Goal: Task Accomplishment & Management: Use online tool/utility

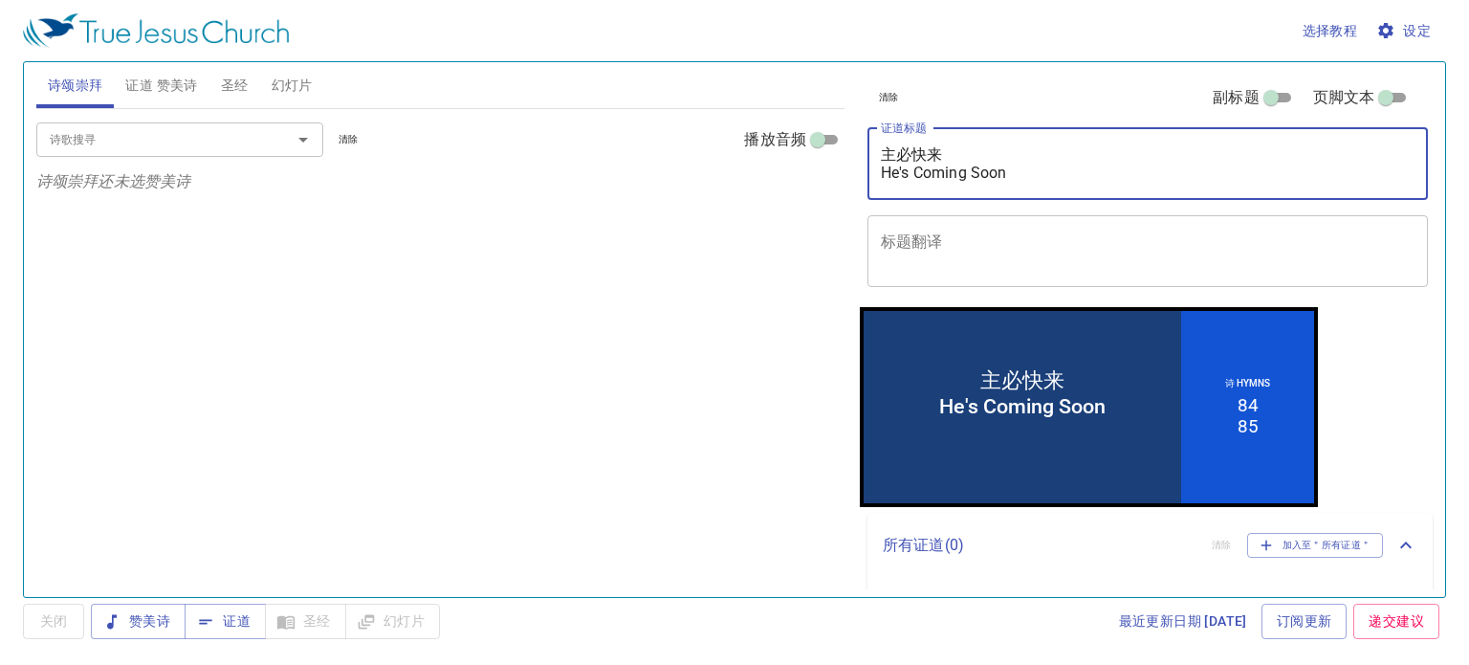
drag, startPoint x: 1016, startPoint y: 172, endPoint x: 876, endPoint y: 190, distance: 140.9
click at [876, 190] on div "主必快来 He's Coming Soon x 证道标题" at bounding box center [1148, 164] width 561 height 72
click at [280, 94] on span "幻灯片" at bounding box center [292, 86] width 41 height 24
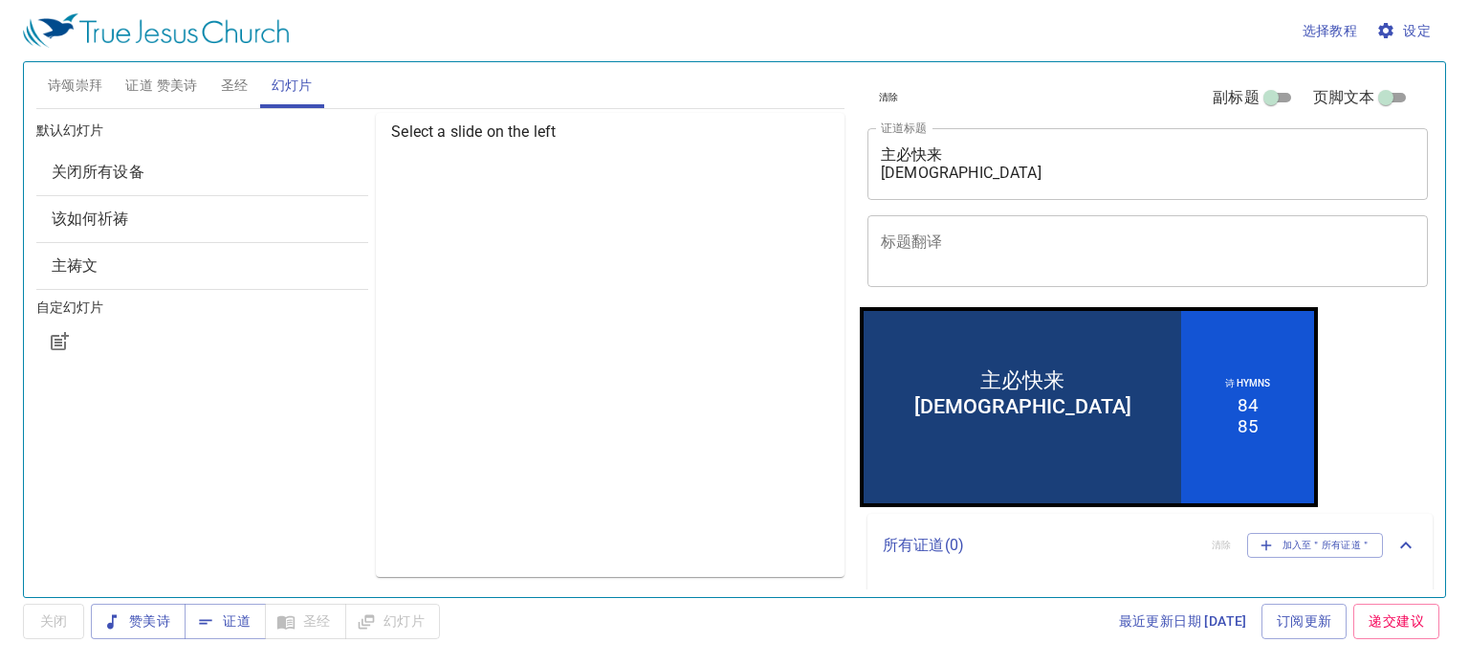
click at [222, 209] on span "该如何祈祷" at bounding box center [203, 219] width 302 height 23
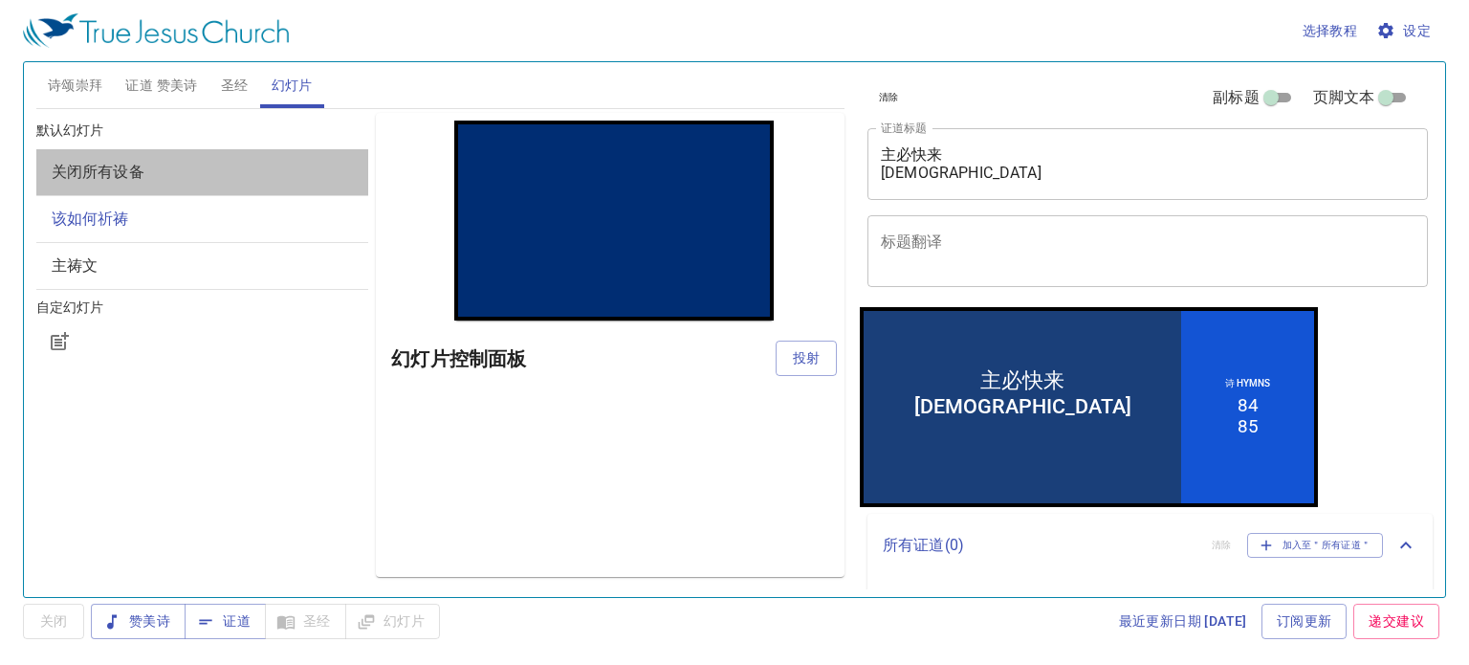
click at [222, 172] on span "关闭所有设备" at bounding box center [203, 172] width 302 height 23
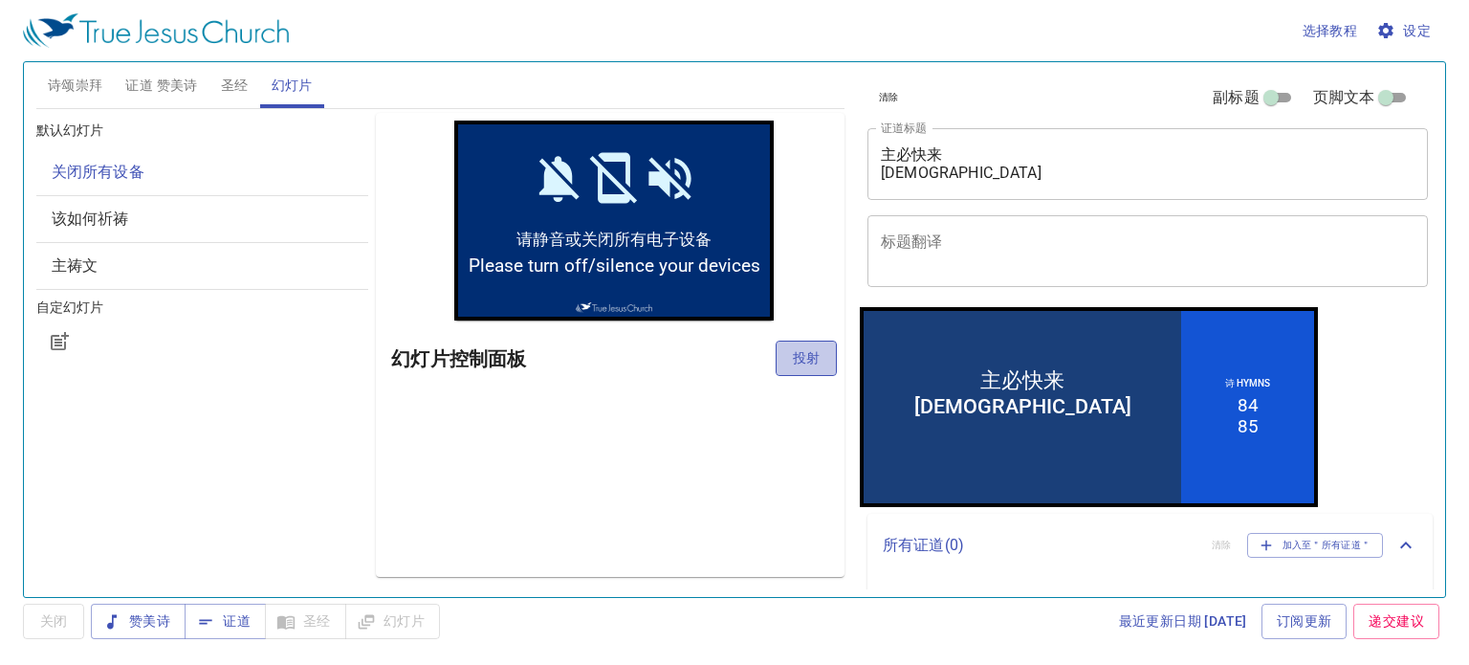
click at [803, 364] on span "投射" at bounding box center [806, 358] width 31 height 24
click at [988, 179] on textarea "主必快来 Tuhan" at bounding box center [1148, 163] width 534 height 36
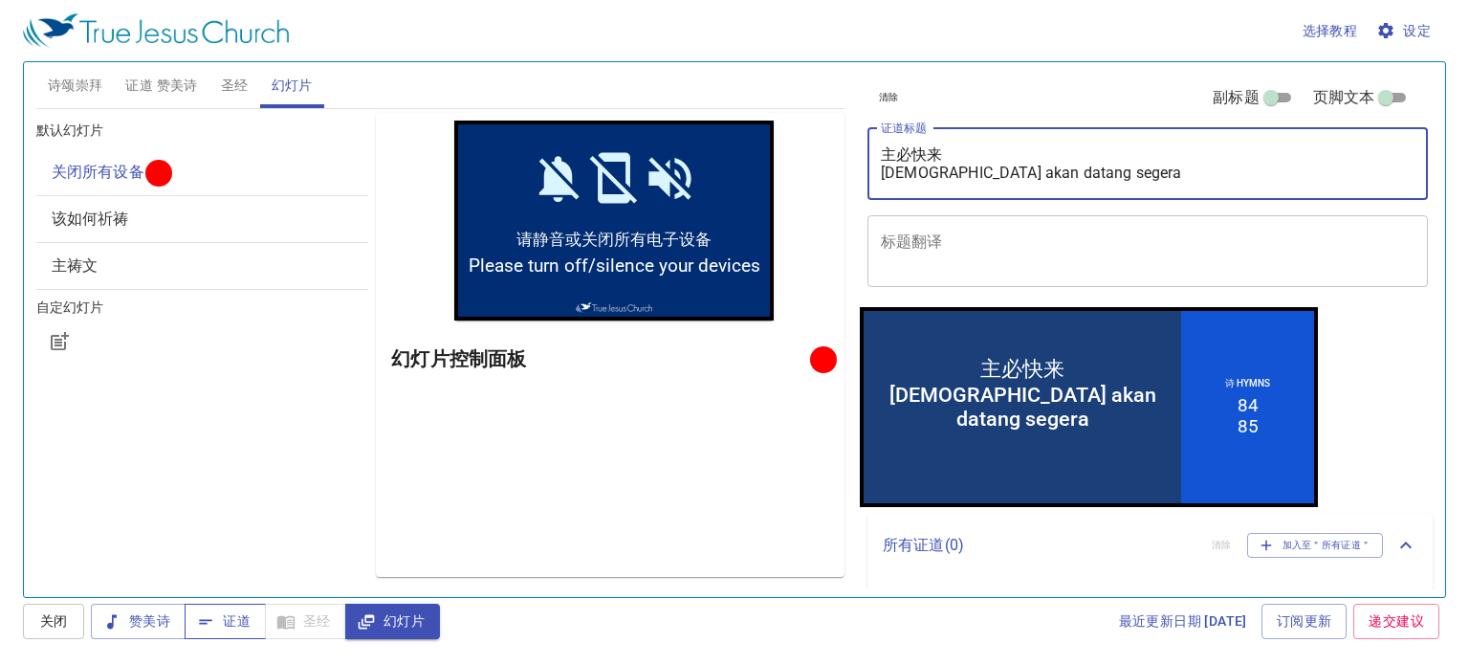
type textarea "主必快来 [DEMOGRAPHIC_DATA] akan datang segera"
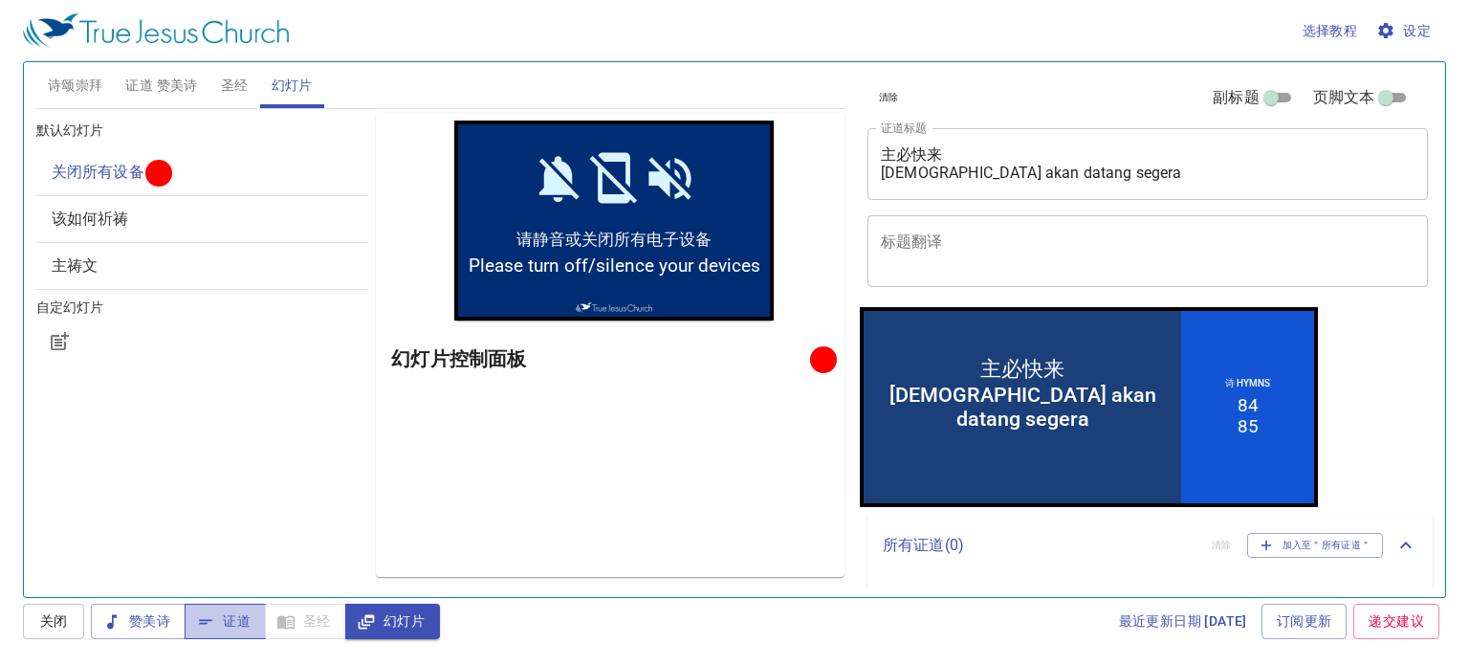
click at [251, 608] on button "证道" at bounding box center [225, 621] width 81 height 35
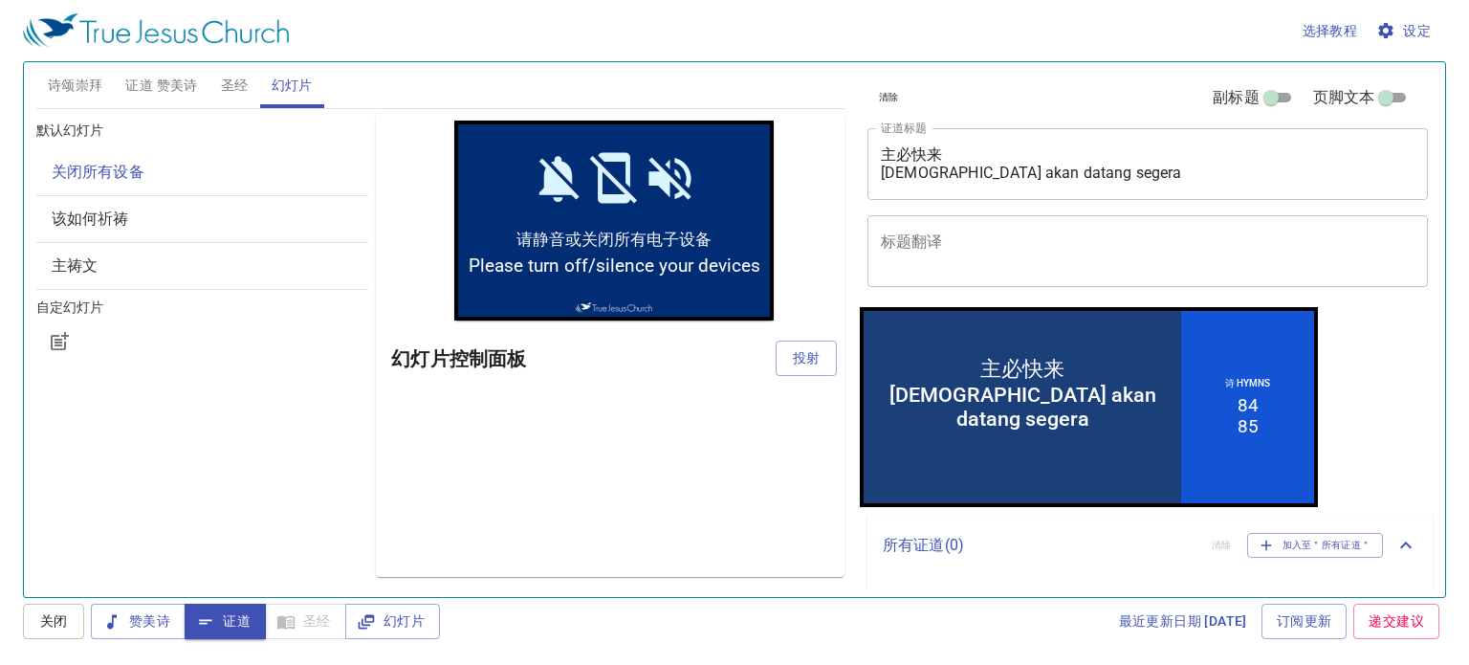
click at [1412, 33] on span "设定" at bounding box center [1405, 31] width 51 height 24
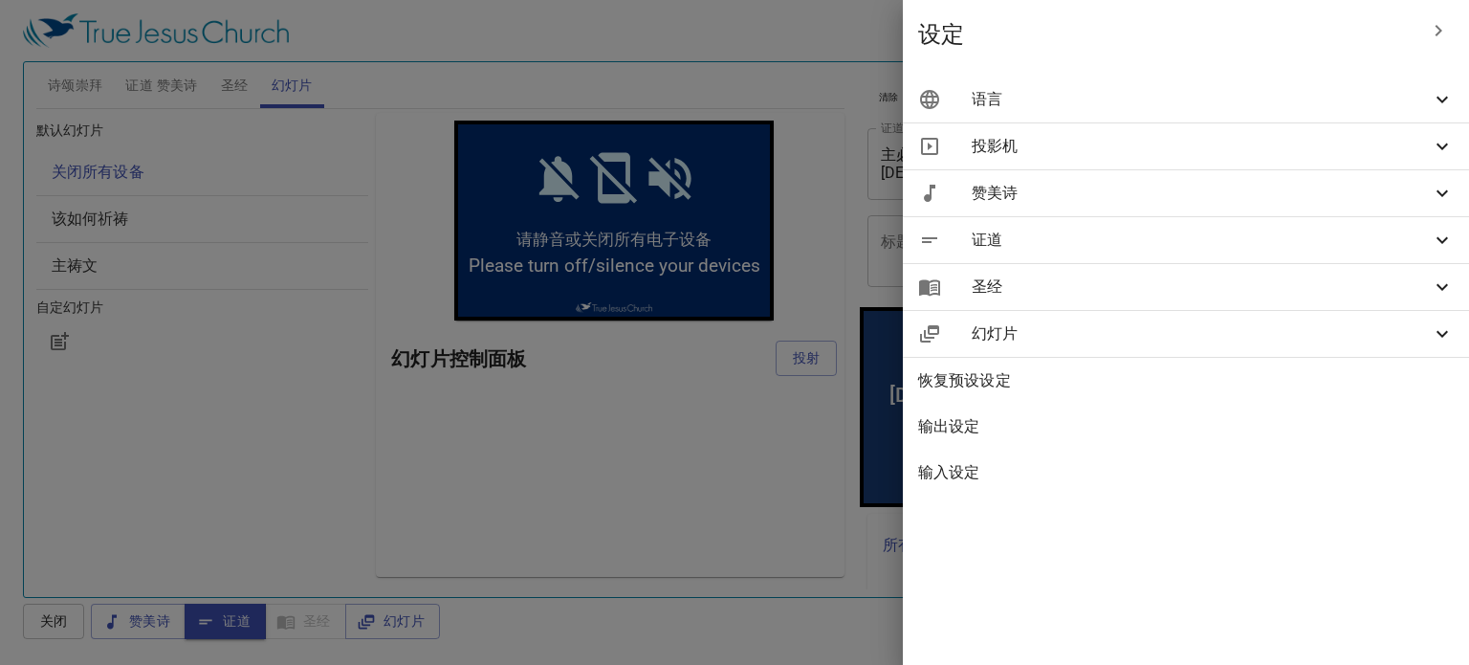
click at [1423, 98] on span "语言" at bounding box center [1201, 99] width 459 height 23
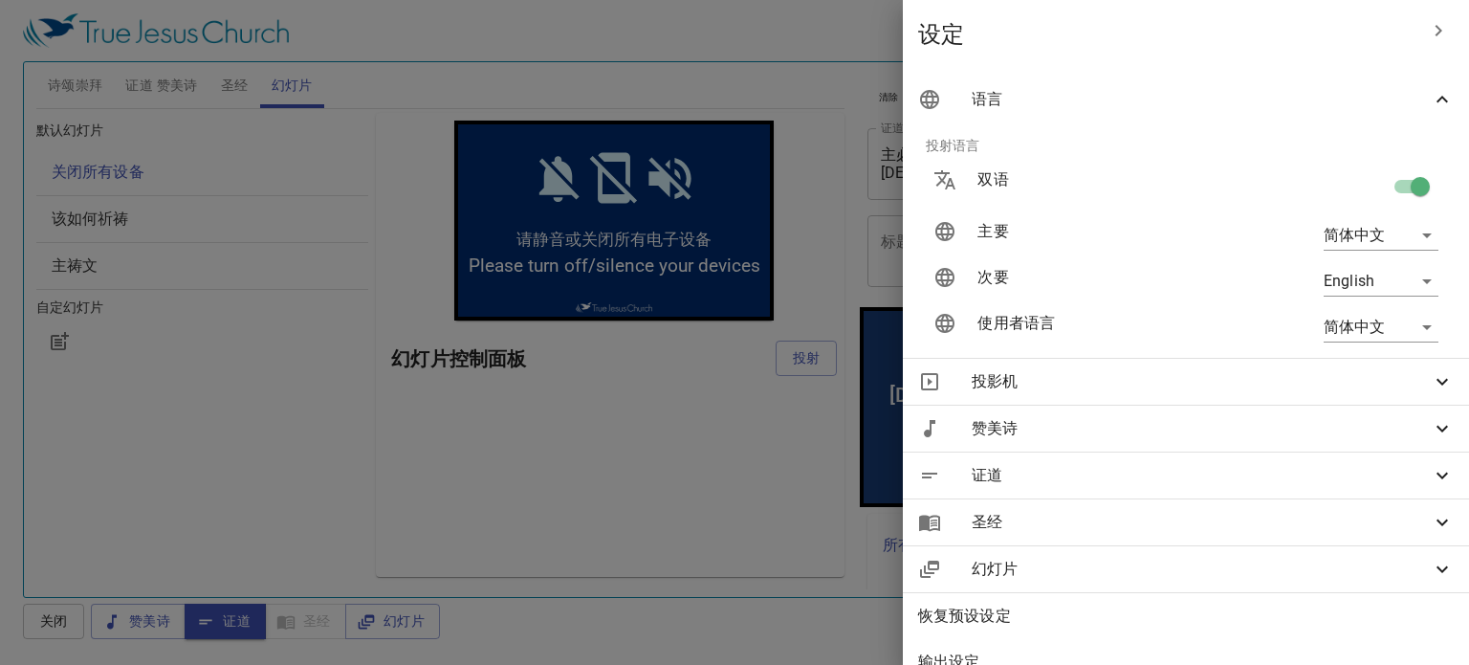
click at [1416, 278] on body "选择教程 设定 诗颂崇拜 证道 赞美诗 圣经 幻灯片 诗歌搜寻 诗歌搜寻 清除 播放音频 诗颂崇拜还未选赞美诗 诗歌搜寻 诗歌搜寻 清除 播放音频 删除 84…" at bounding box center [734, 332] width 1469 height 665
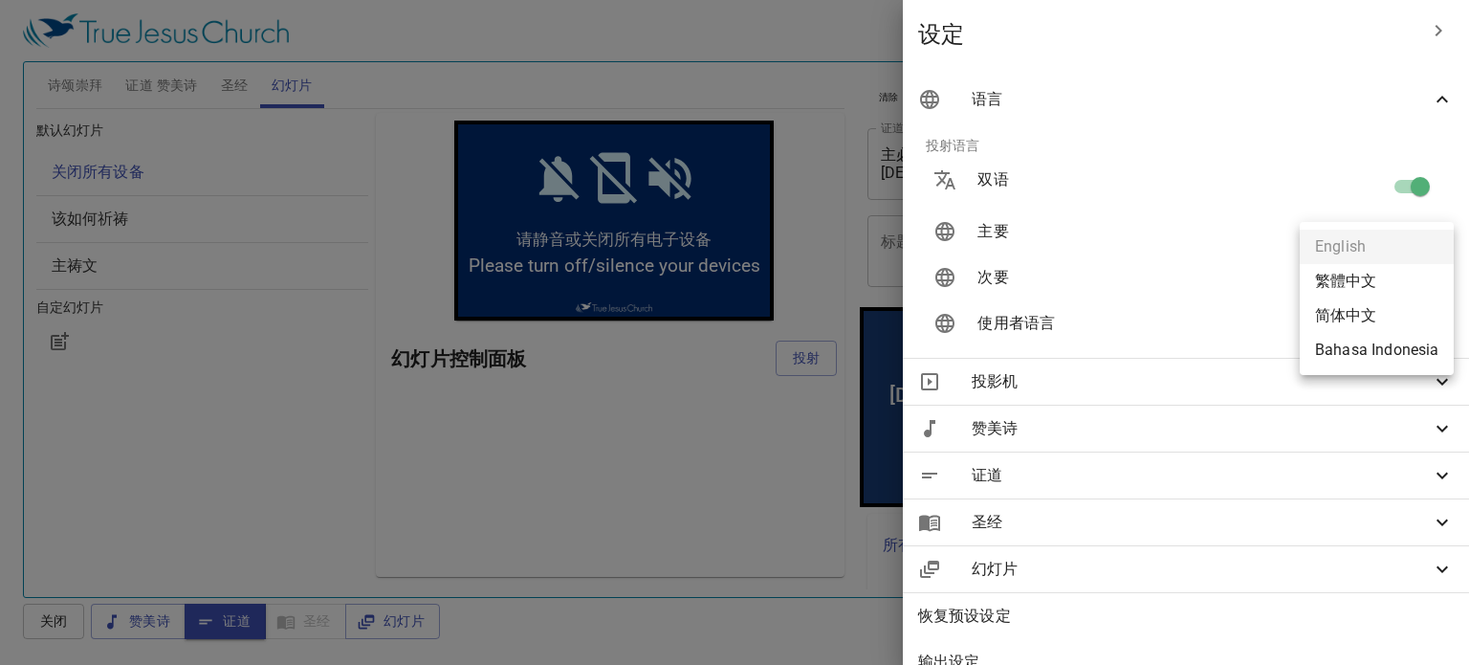
click at [1406, 350] on li "Bahasa Indonesia" at bounding box center [1377, 350] width 154 height 34
type input "id"
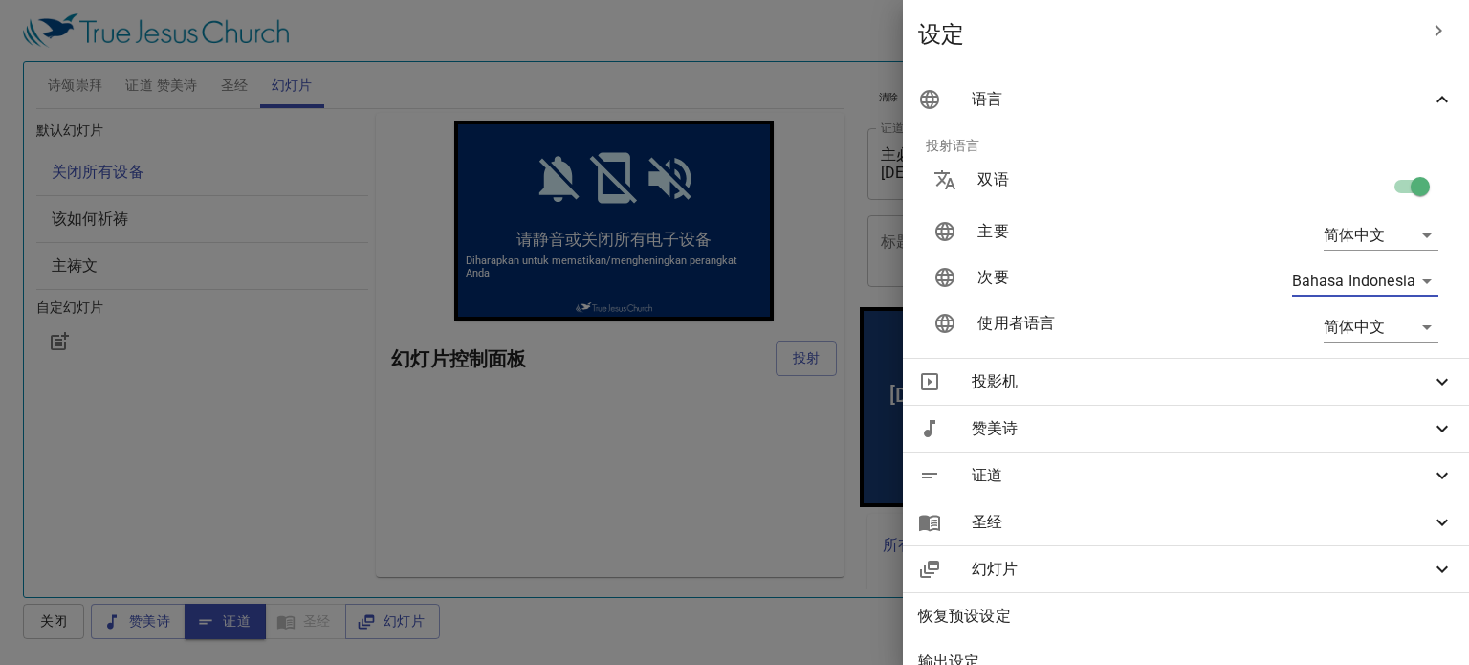
click at [617, 431] on div at bounding box center [734, 332] width 1469 height 665
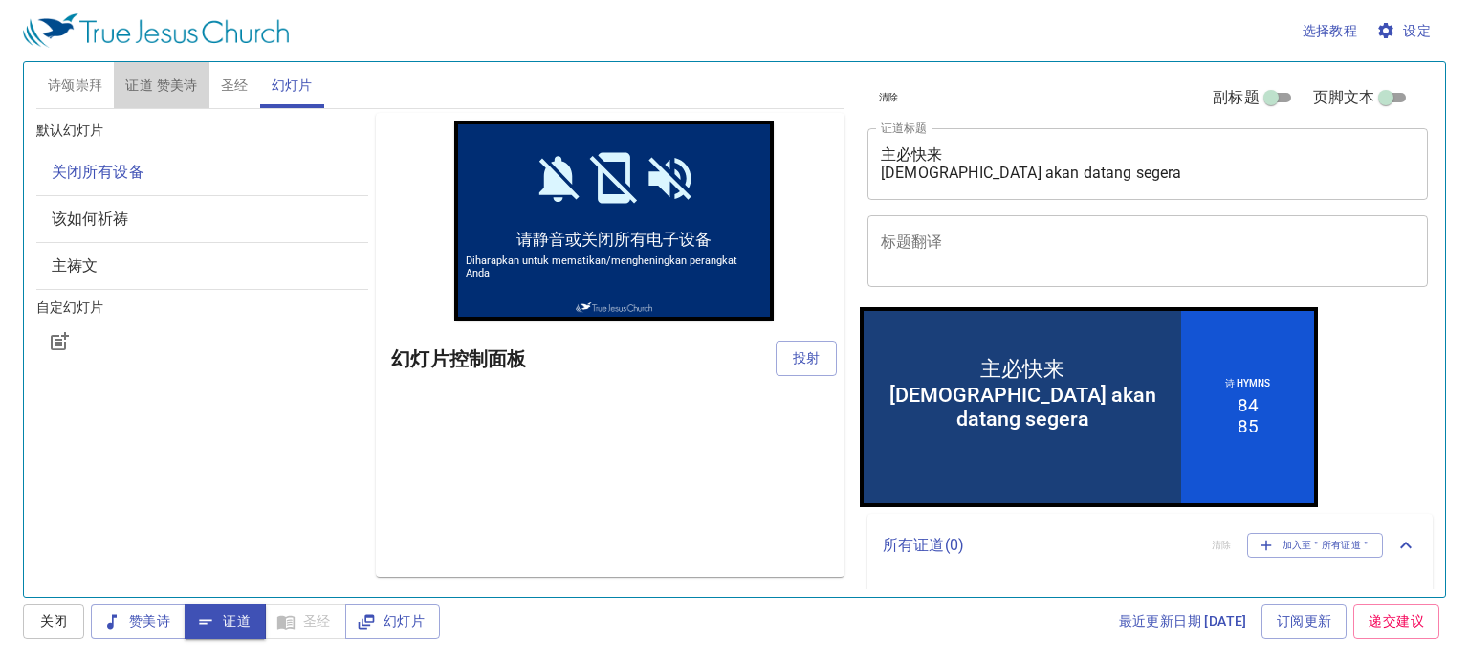
click at [161, 79] on span "证道 赞美诗" at bounding box center [161, 86] width 72 height 24
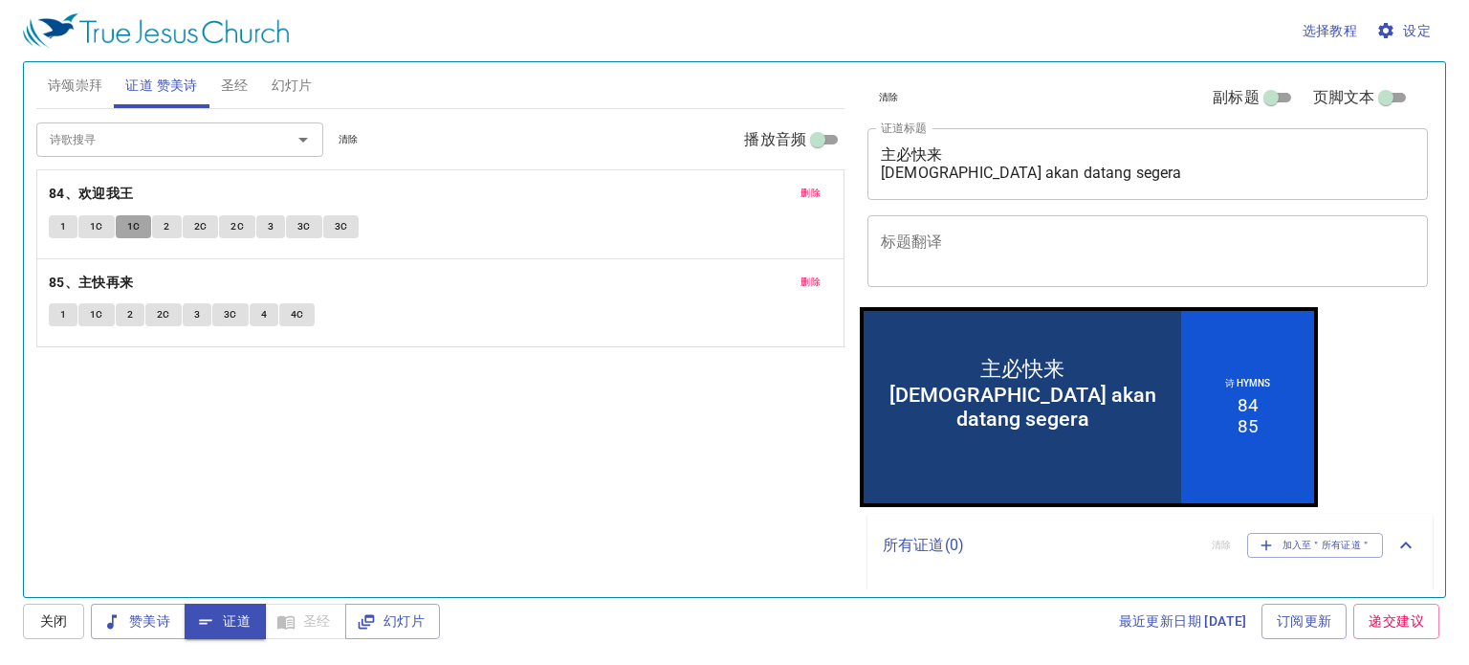
click at [121, 231] on button "1C" at bounding box center [134, 226] width 36 height 23
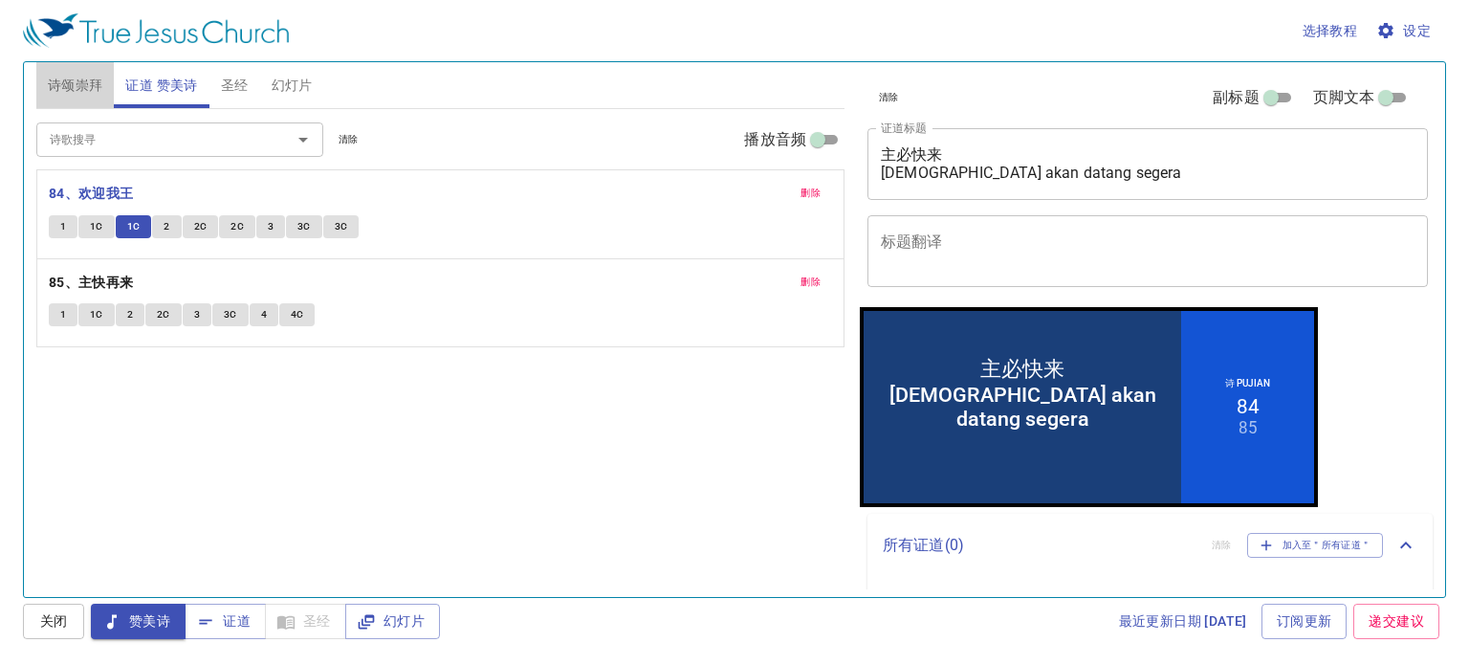
click at [88, 80] on span "诗颂崇拜" at bounding box center [75, 86] width 55 height 24
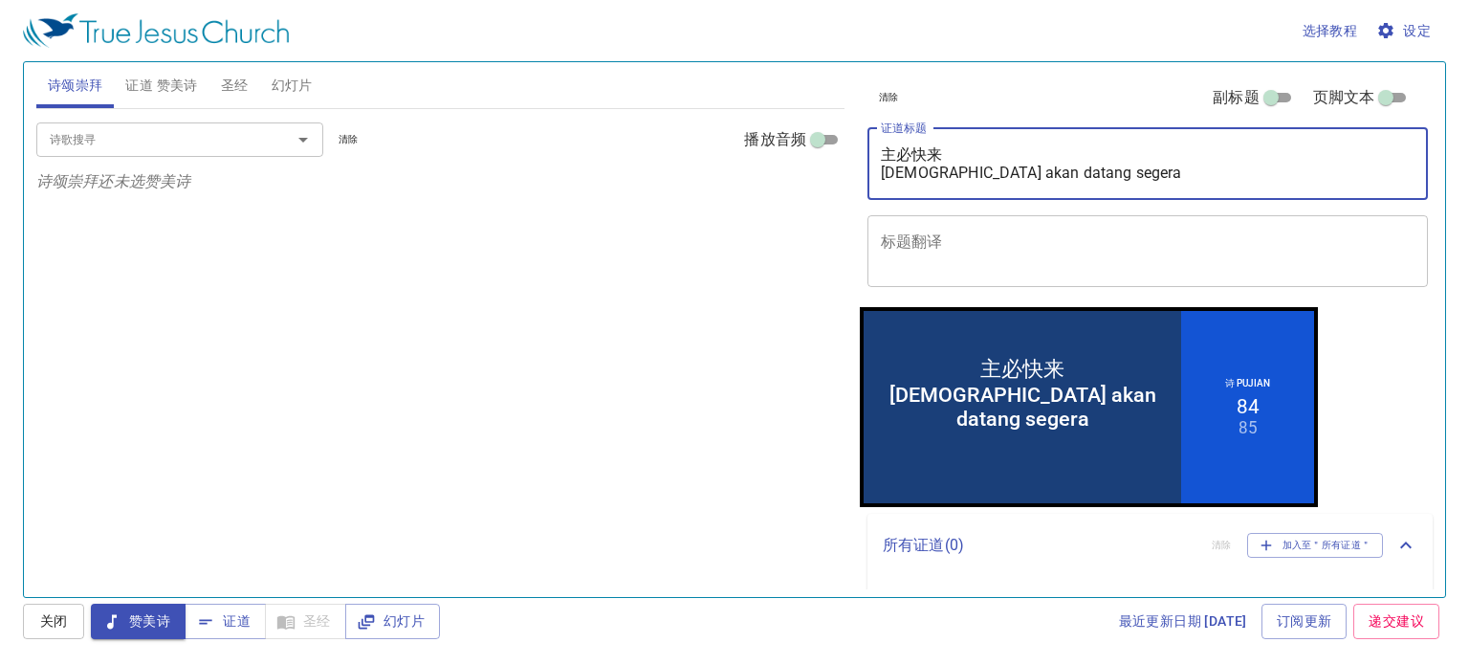
click at [1160, 169] on textarea "主必快来 [DEMOGRAPHIC_DATA] akan datang segera" at bounding box center [1148, 163] width 534 height 36
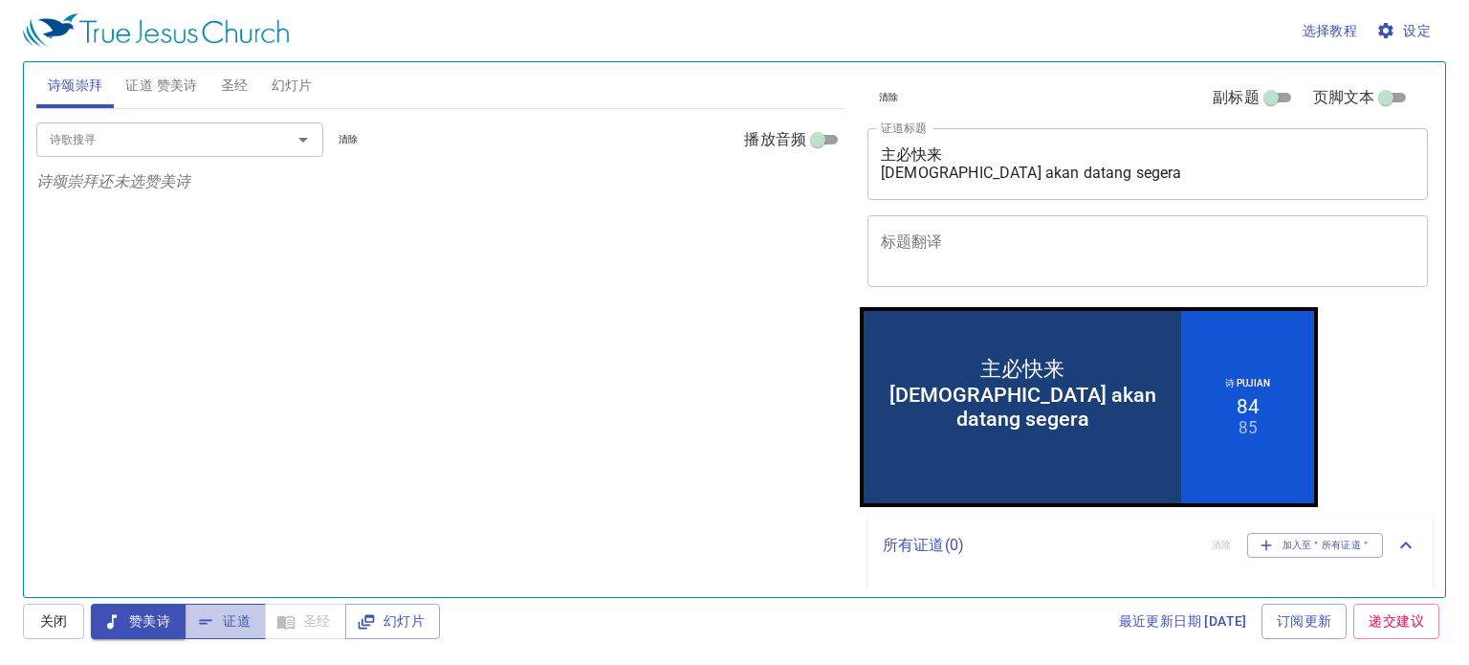
click at [245, 622] on span "证道" at bounding box center [225, 621] width 51 height 24
click at [237, 81] on span "圣经" at bounding box center [235, 86] width 28 height 24
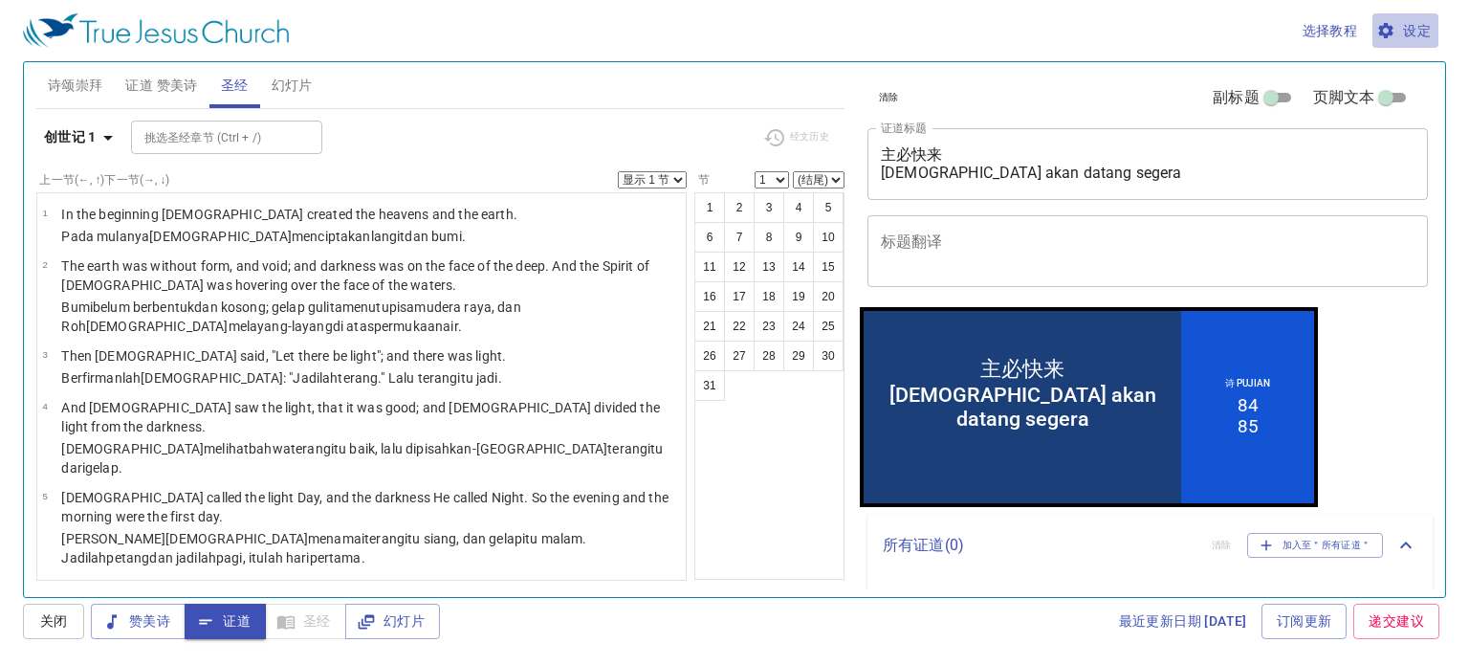
click at [1396, 27] on span "设定" at bounding box center [1405, 31] width 51 height 24
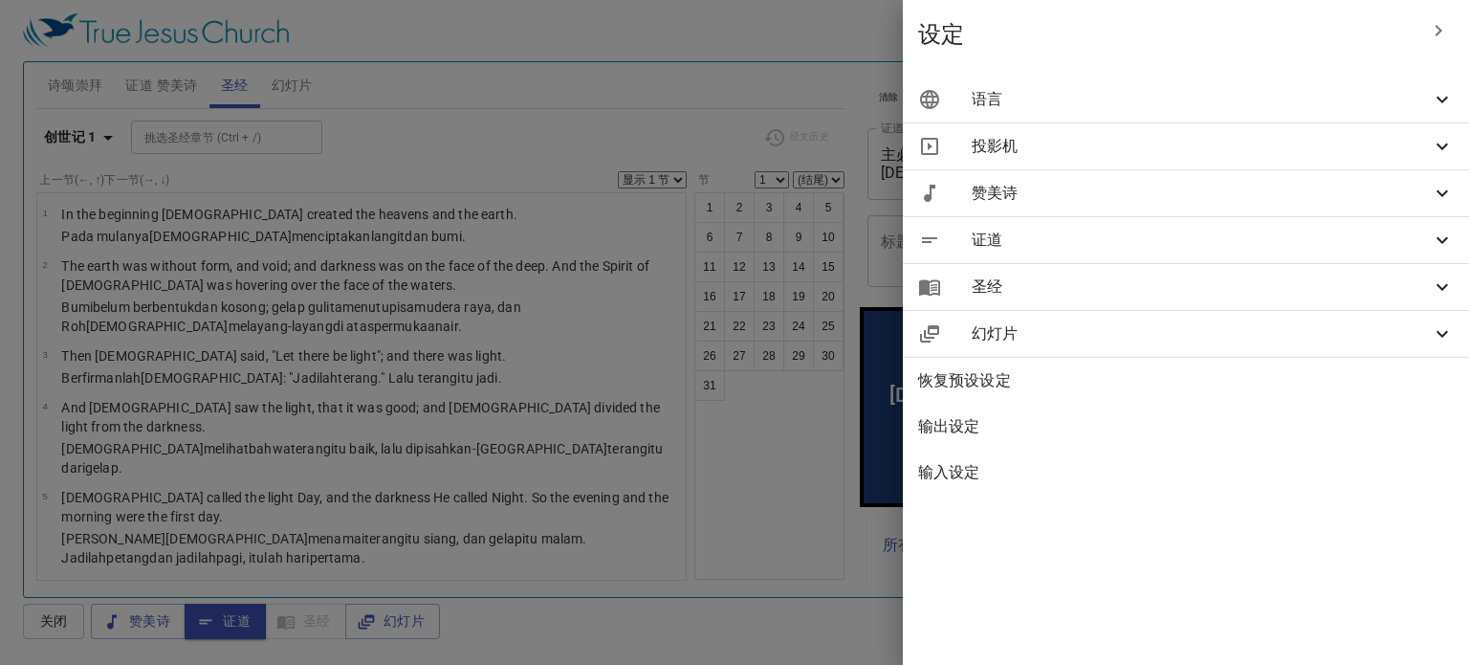
click at [1214, 88] on span "语言" at bounding box center [1201, 99] width 459 height 23
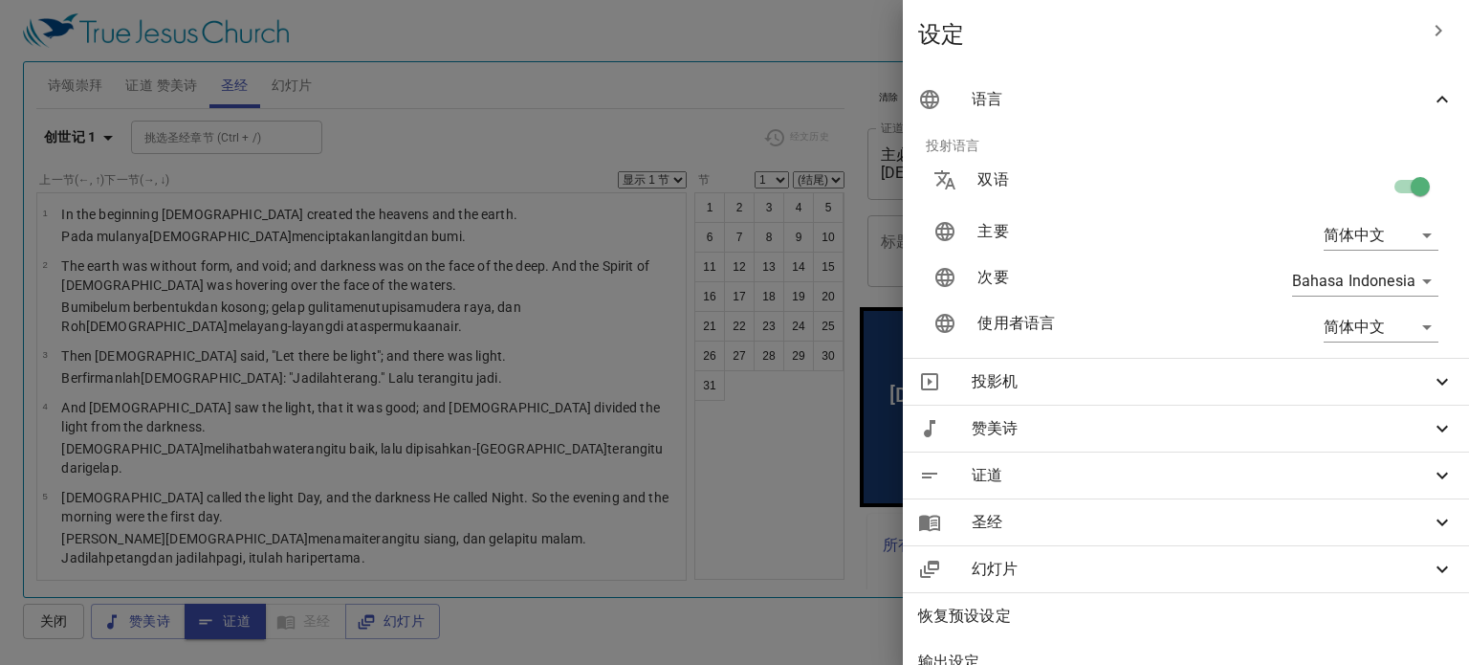
click at [543, 87] on div at bounding box center [734, 332] width 1469 height 665
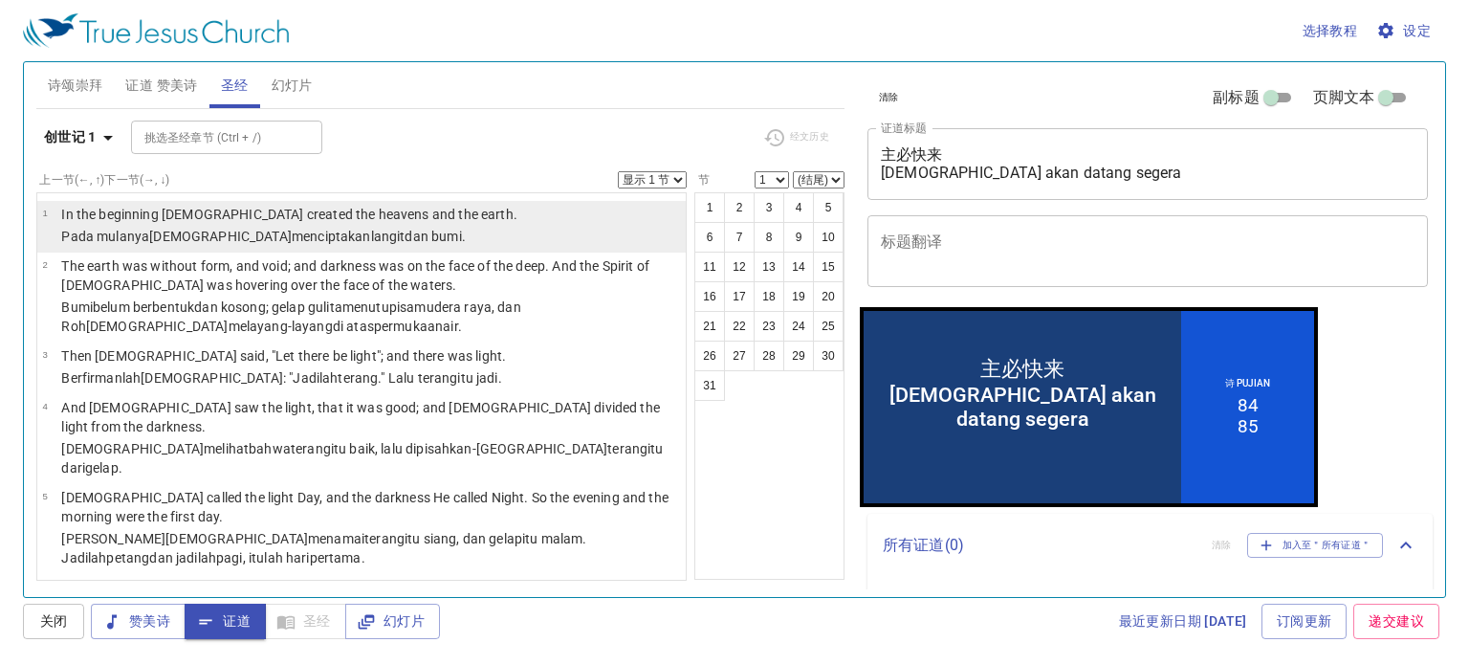
click at [161, 217] on p "In the beginning God created the heavens and the earth." at bounding box center [289, 214] width 456 height 19
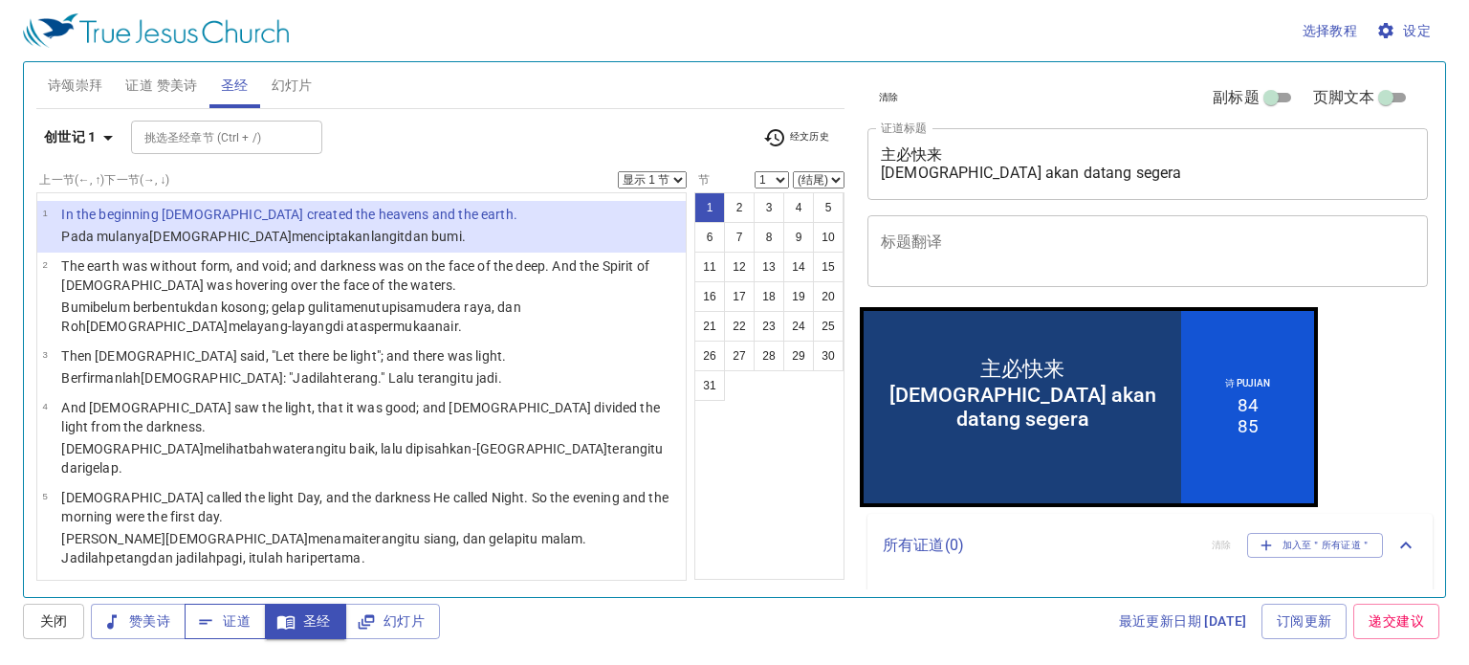
click at [229, 623] on span "证道" at bounding box center [225, 621] width 51 height 24
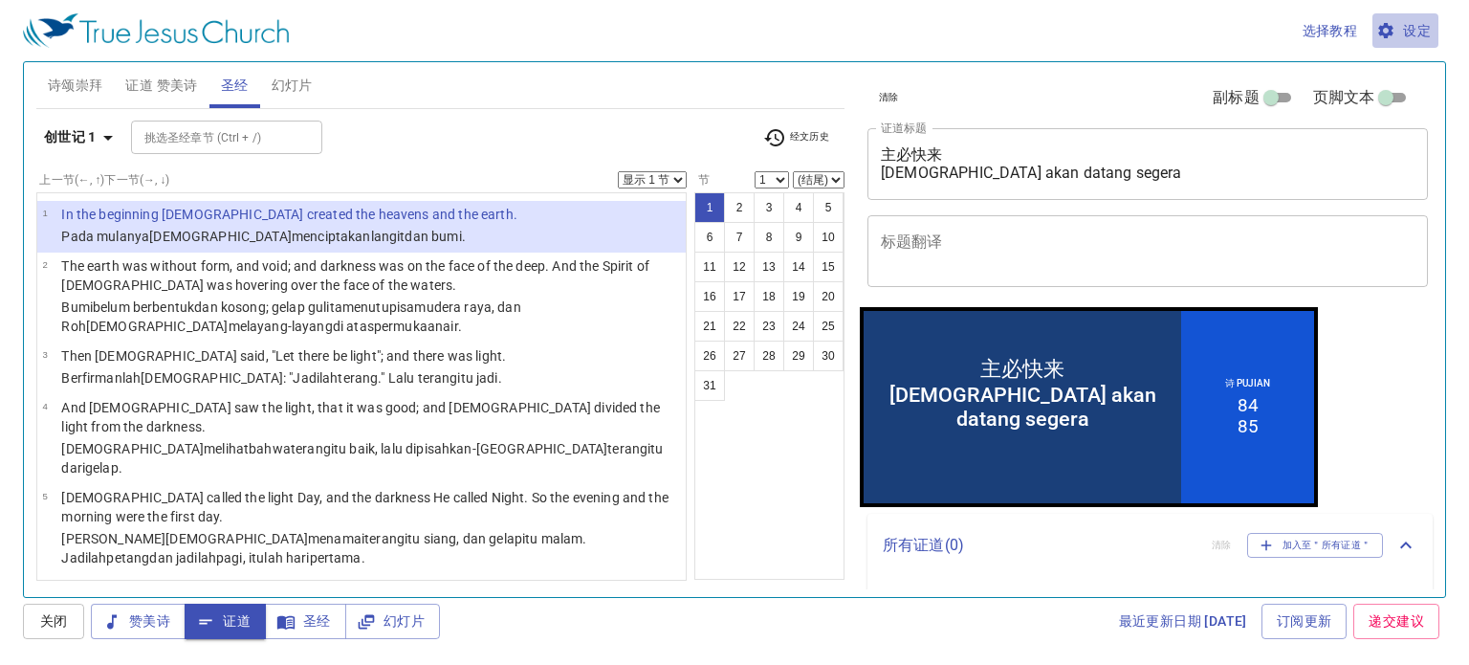
click at [1395, 22] on icon "button" at bounding box center [1386, 30] width 19 height 19
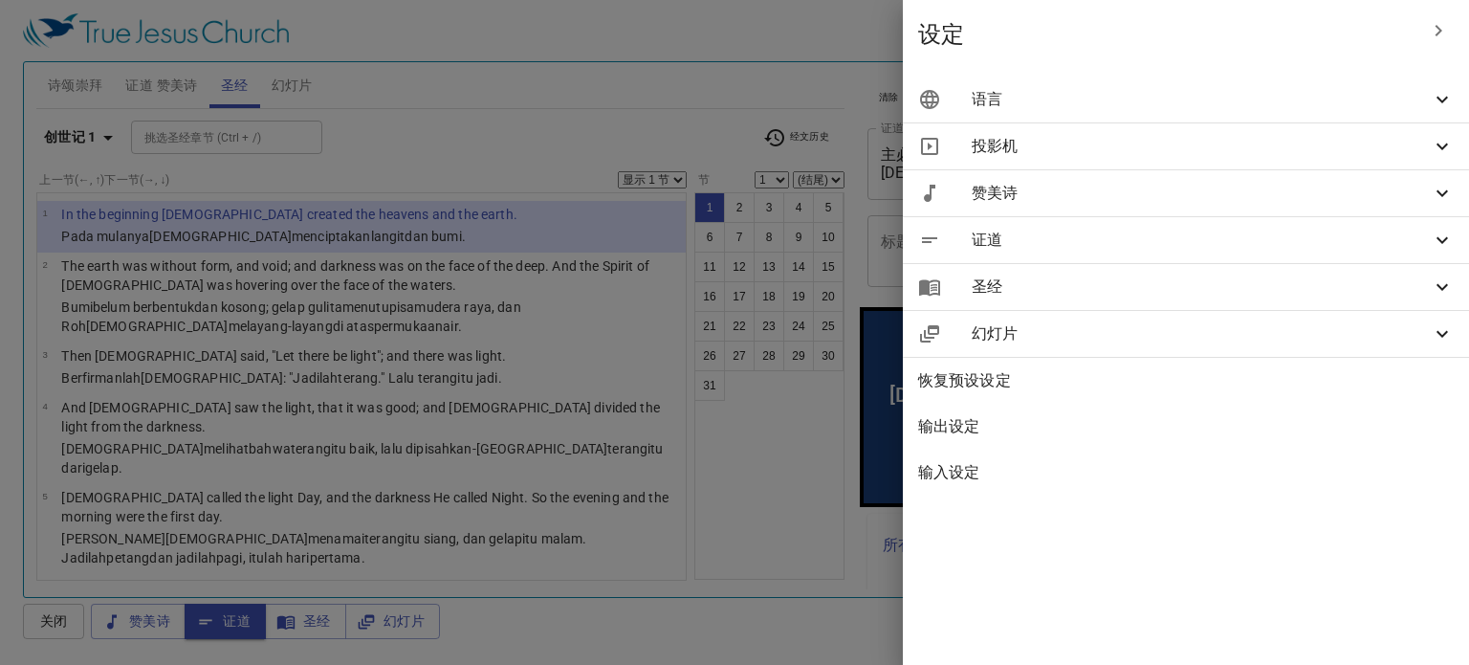
click at [1443, 92] on icon at bounding box center [1442, 99] width 23 height 23
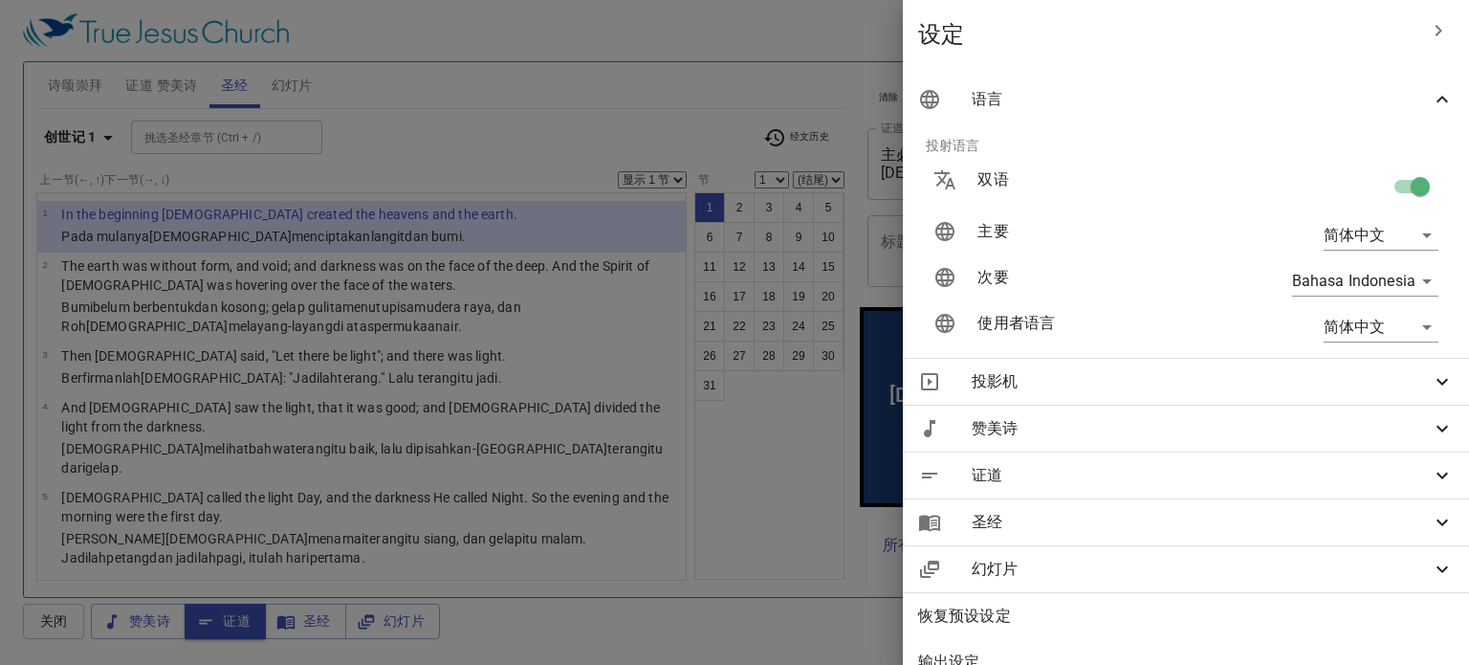
click at [1312, 512] on span "圣经" at bounding box center [1201, 522] width 459 height 23
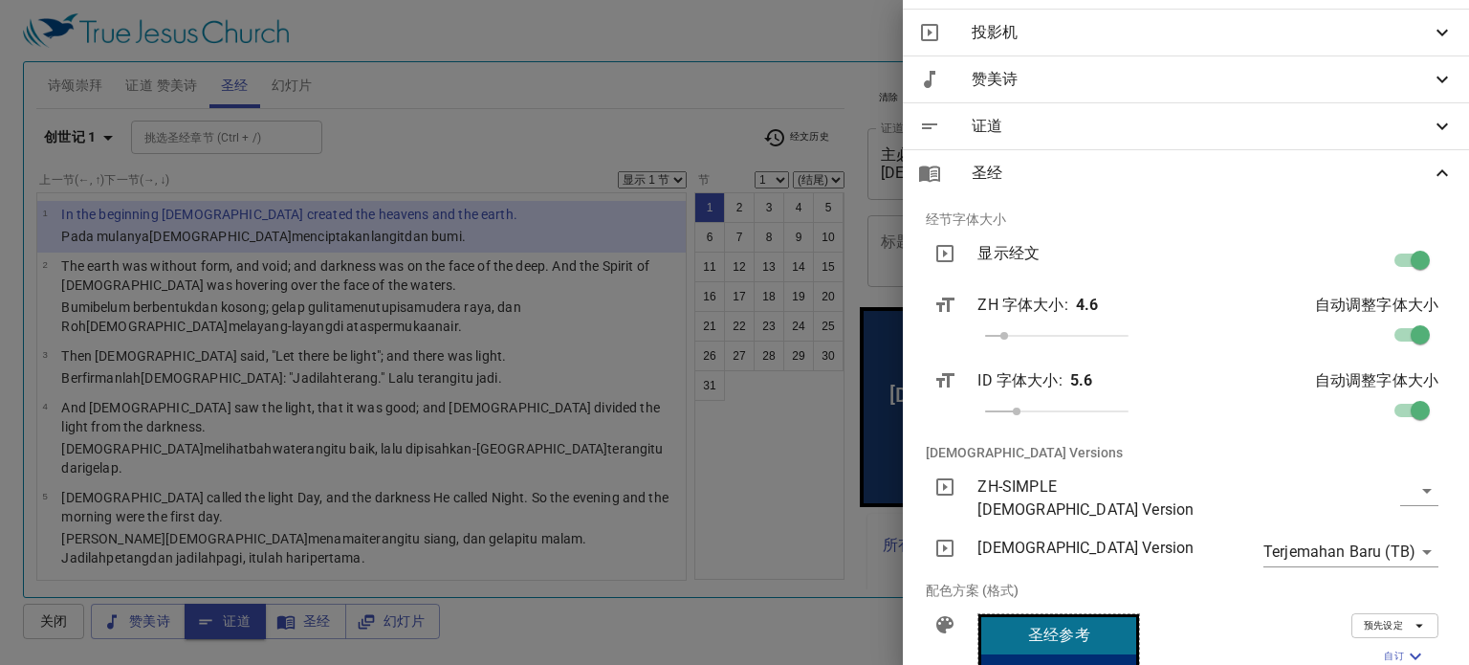
scroll to position [383, 0]
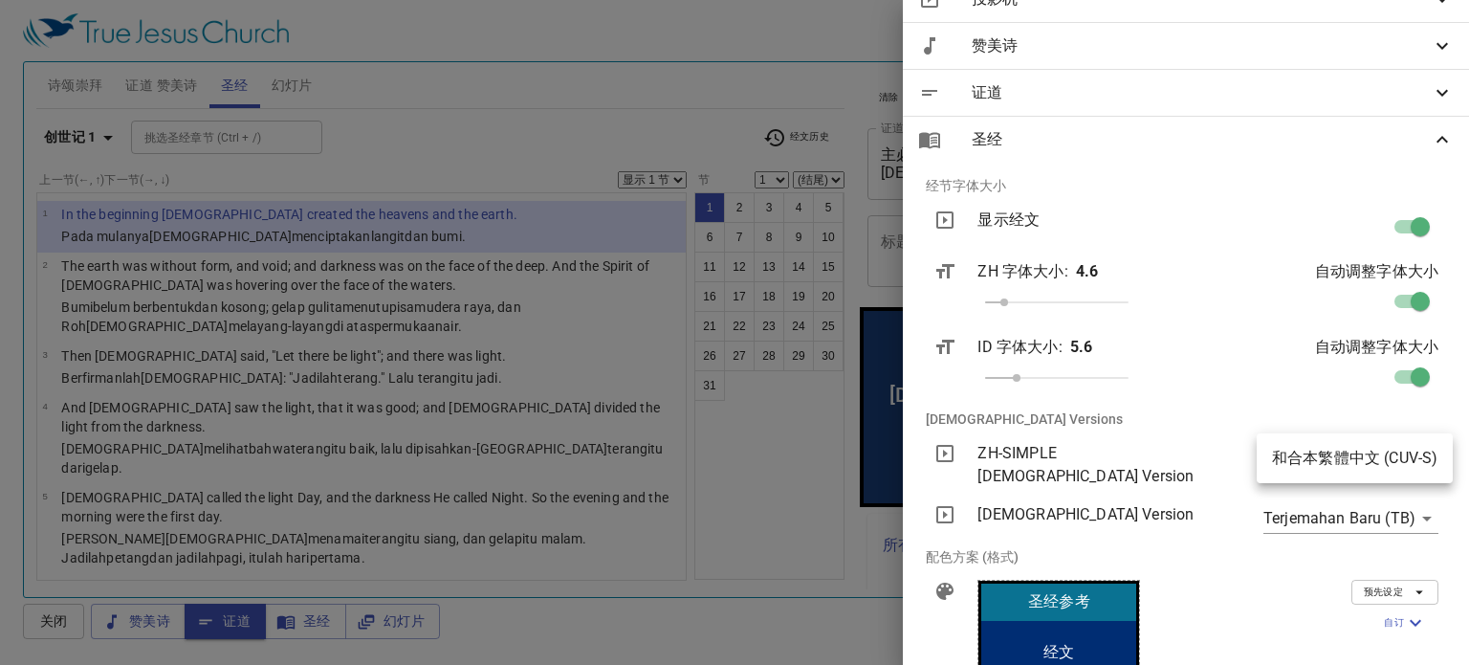
click at [1409, 463] on body "选择教程 设定 诗颂崇拜 证道 赞美诗 圣经 幻灯片 诗歌搜寻 诗歌搜寻 清除 播放音频 诗颂崇拜还未选赞美诗 诗歌搜寻 诗歌搜寻 清除 播放音频 删除 84…" at bounding box center [734, 332] width 1469 height 665
click at [1404, 456] on li "和合本繁體中文 (CUV-S)" at bounding box center [1355, 458] width 196 height 34
type input "cuv-s"
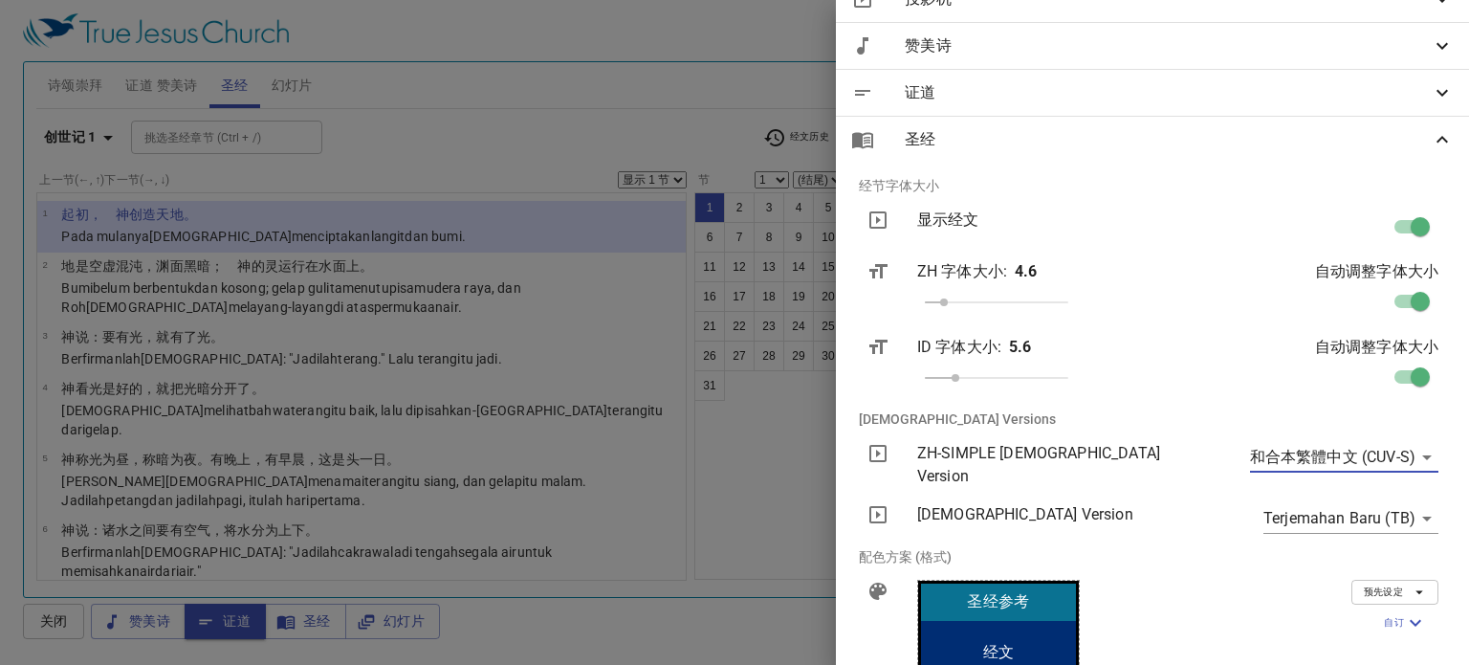
click at [624, 420] on div at bounding box center [734, 332] width 1469 height 665
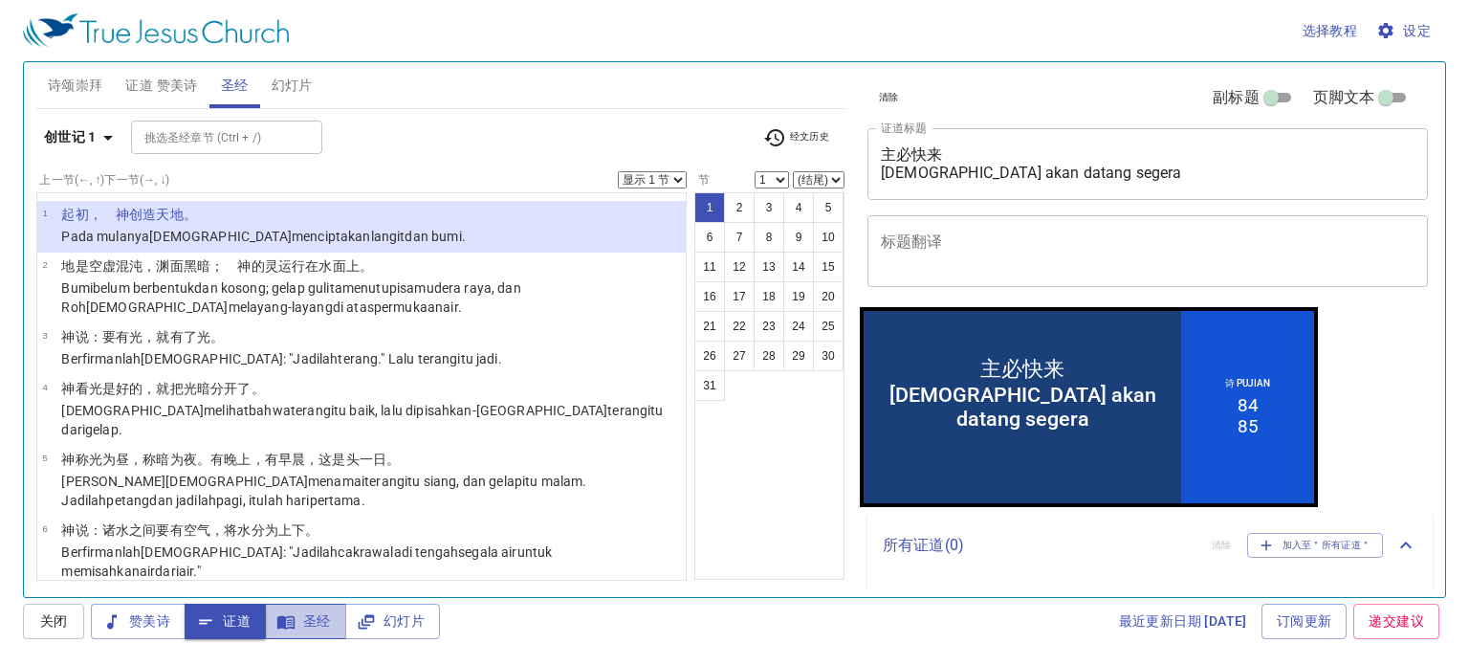
click at [314, 623] on span "圣经" at bounding box center [305, 621] width 51 height 24
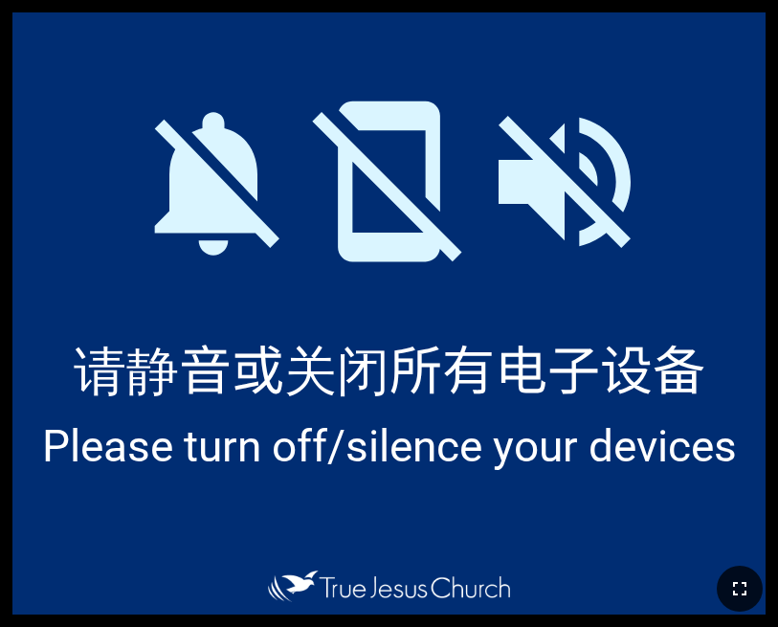
click at [744, 577] on icon "button" at bounding box center [739, 588] width 23 height 23
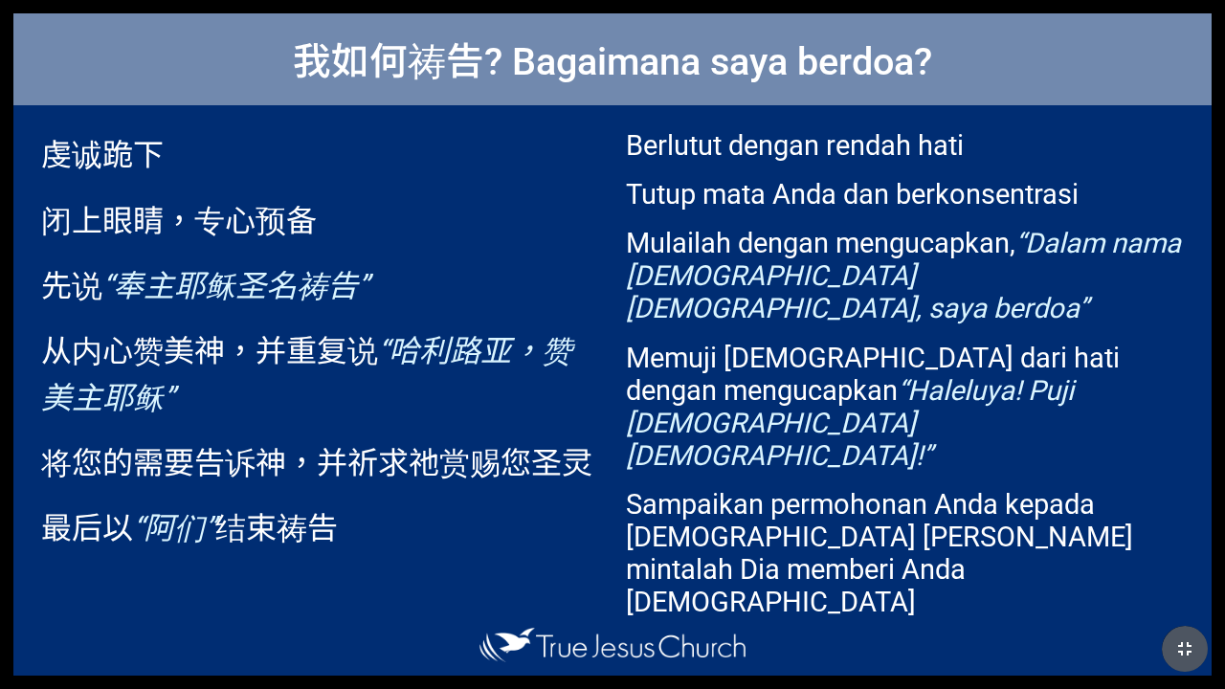
click at [777, 626] on icon "button" at bounding box center [1184, 648] width 13 height 13
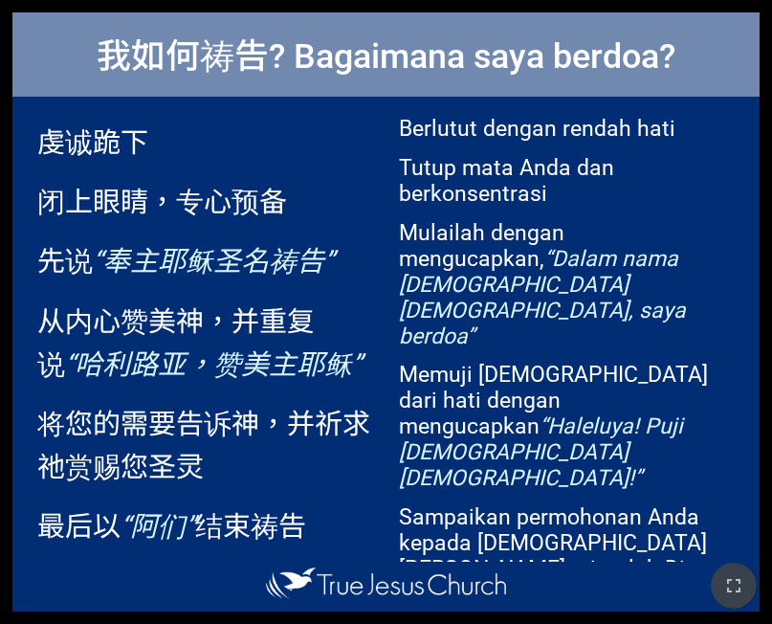
drag, startPoint x: 729, startPoint y: 578, endPoint x: 523, endPoint y: 630, distance: 212.3
click at [728, 575] on icon "button" at bounding box center [733, 585] width 23 height 23
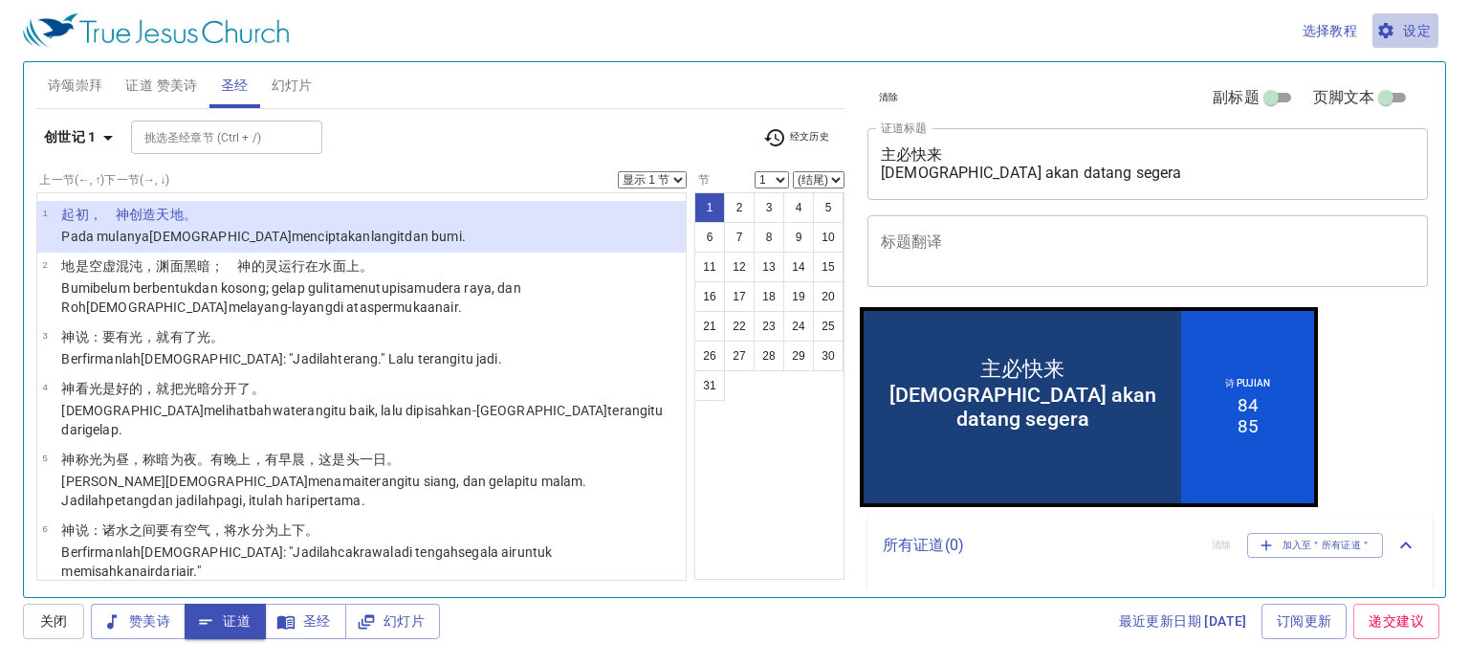
click at [1427, 36] on span "设定" at bounding box center [1405, 31] width 51 height 24
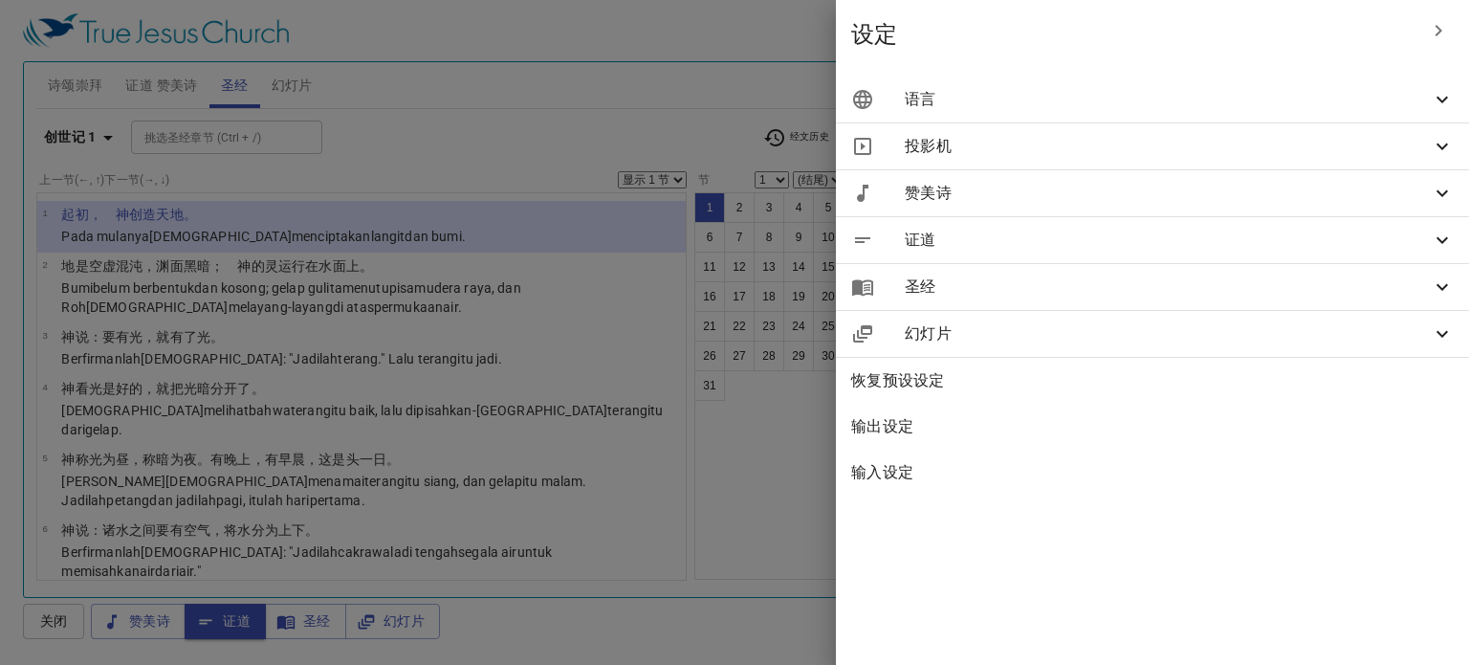
click at [1445, 114] on div "语言" at bounding box center [1152, 100] width 633 height 46
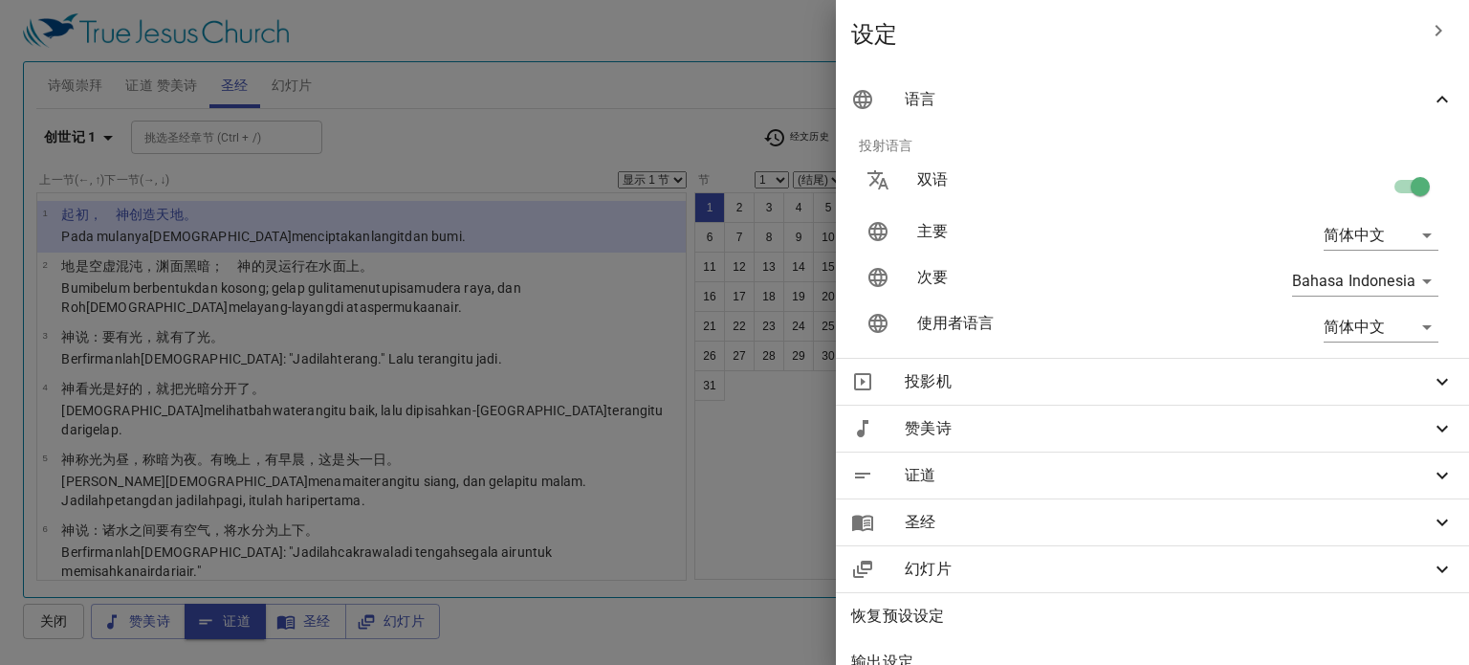
click at [601, 131] on div at bounding box center [734, 332] width 1469 height 665
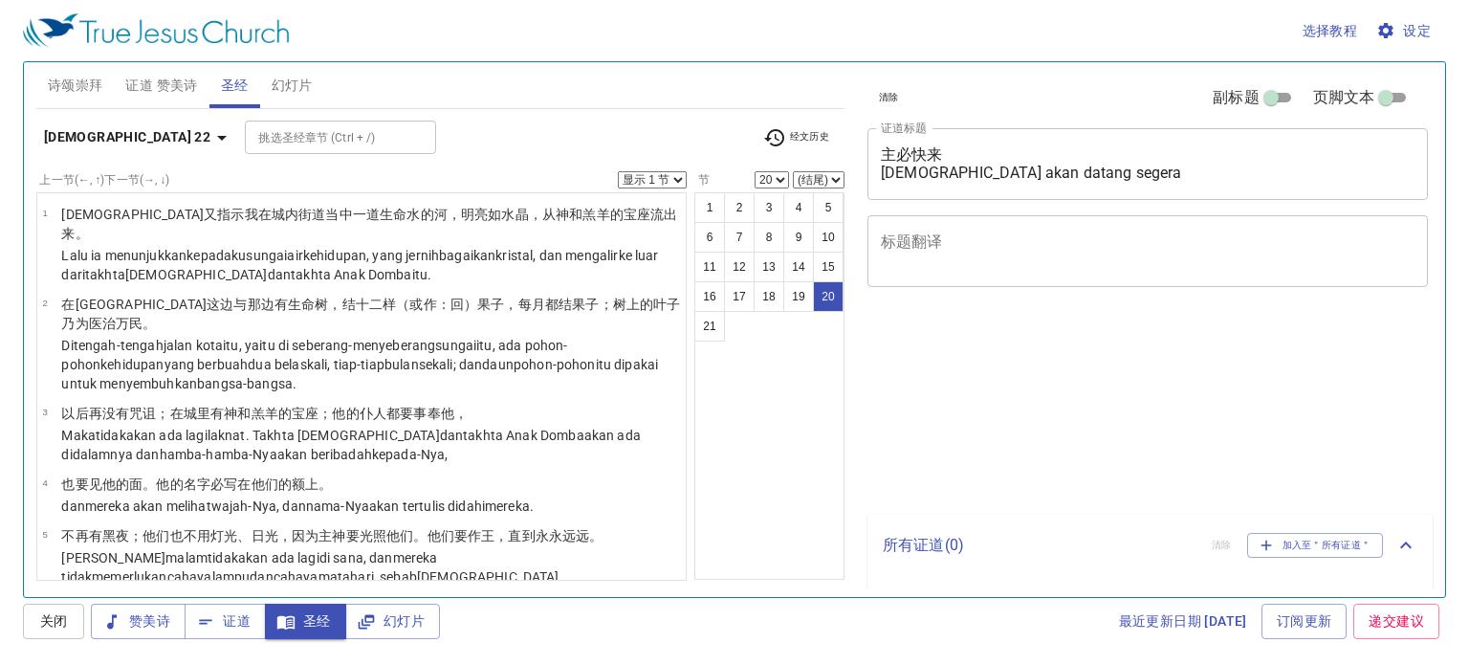
select select "20"
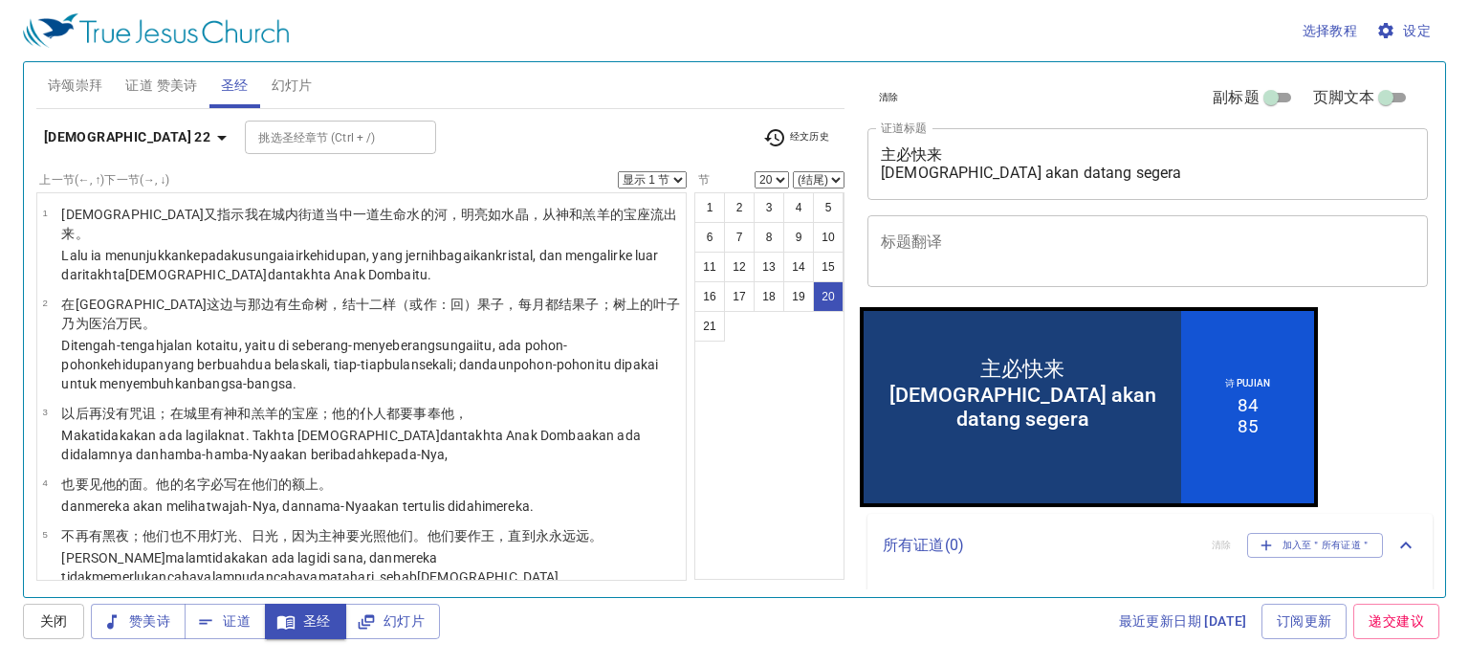
scroll to position [1344, 0]
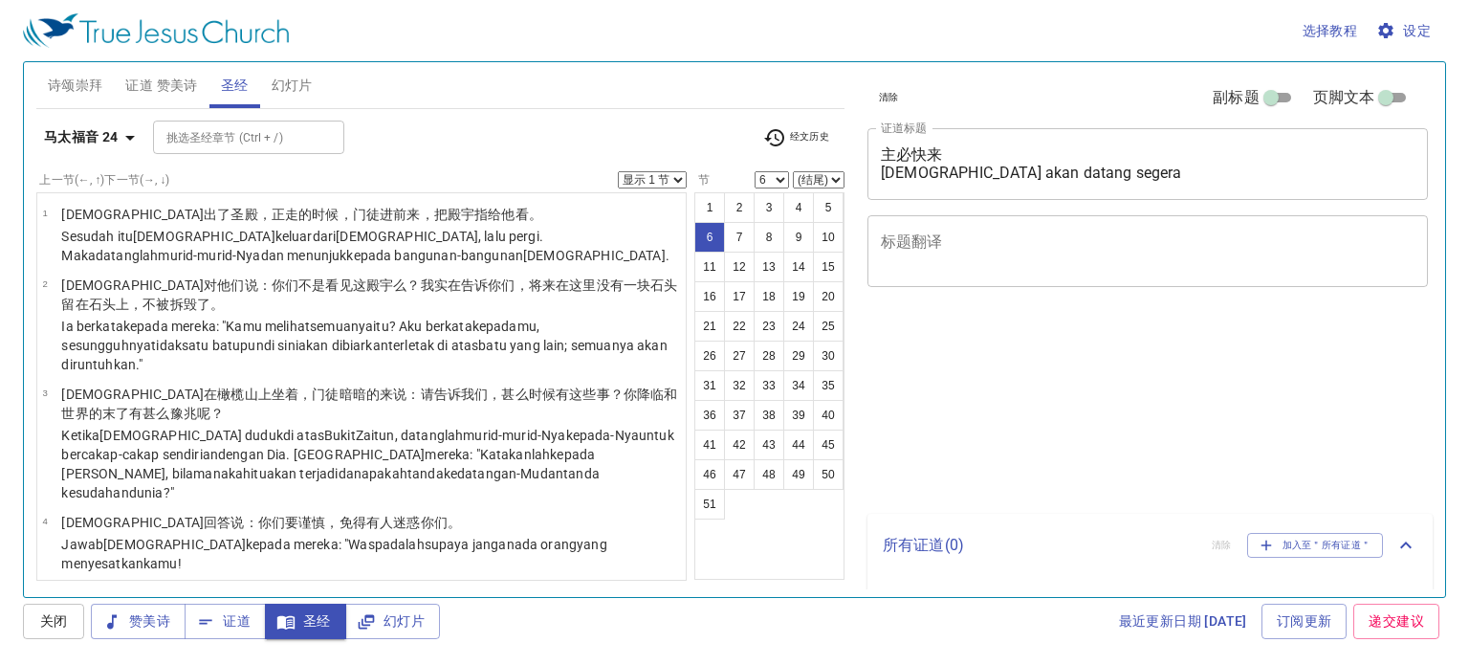
select select "6"
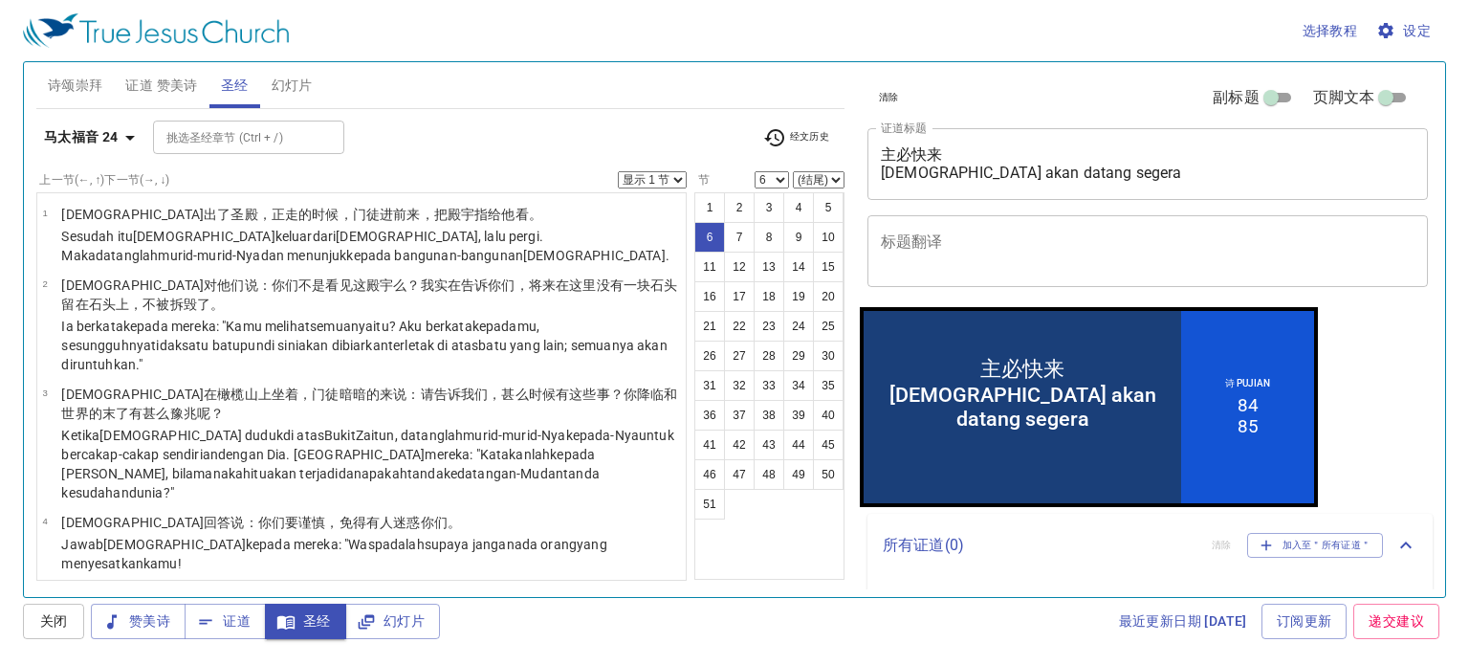
scroll to position [383, 0]
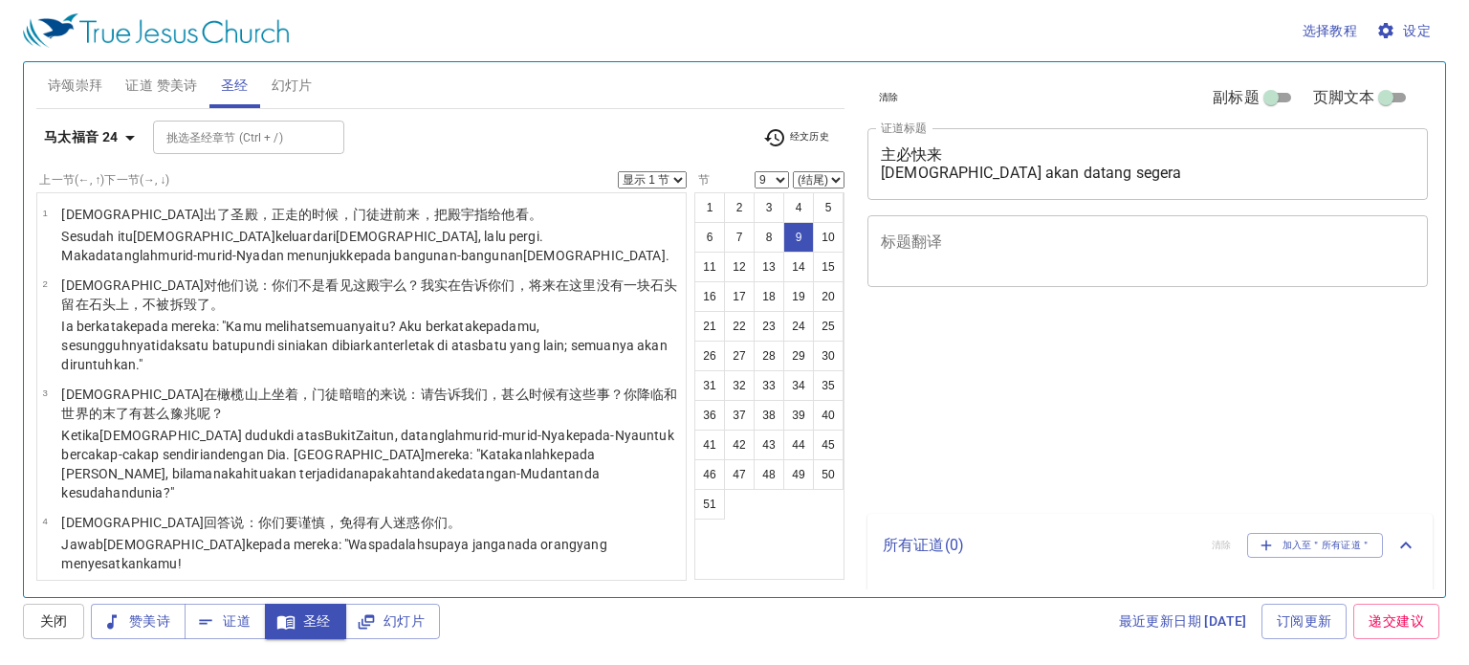
select select "9"
select select "36"
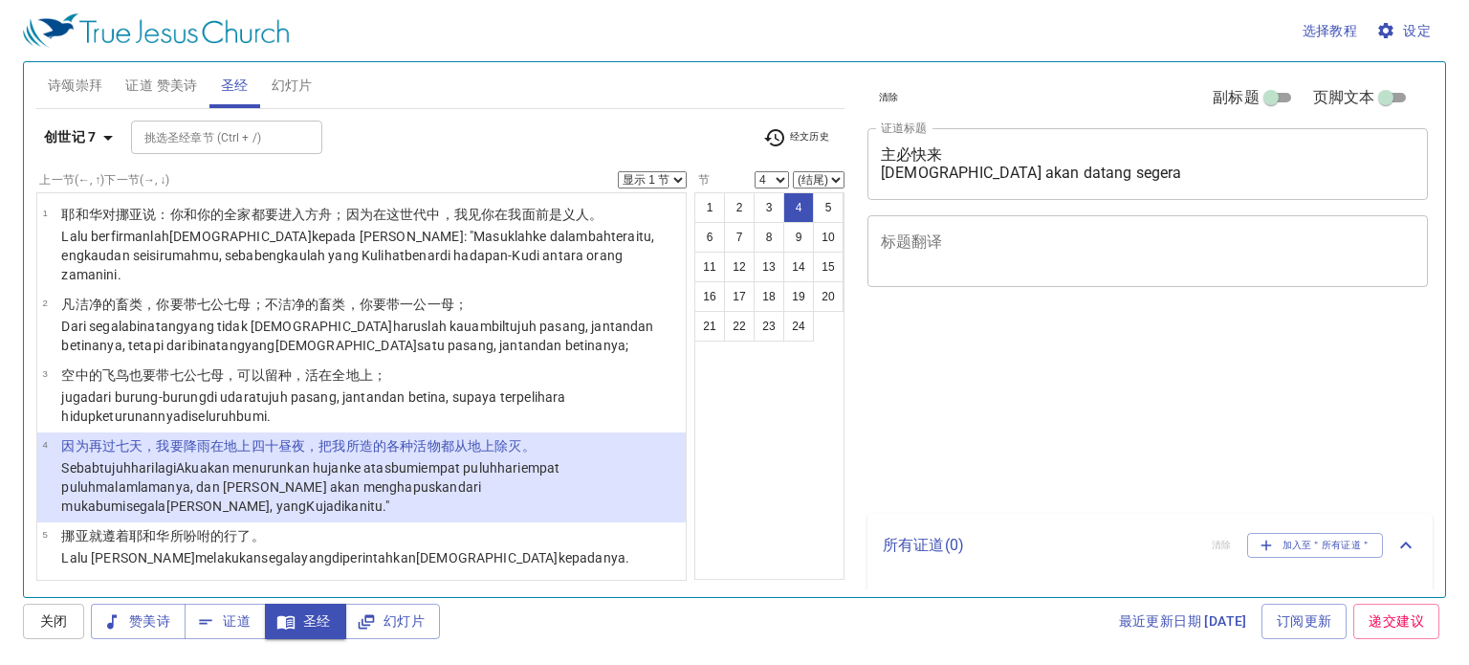
select select "4"
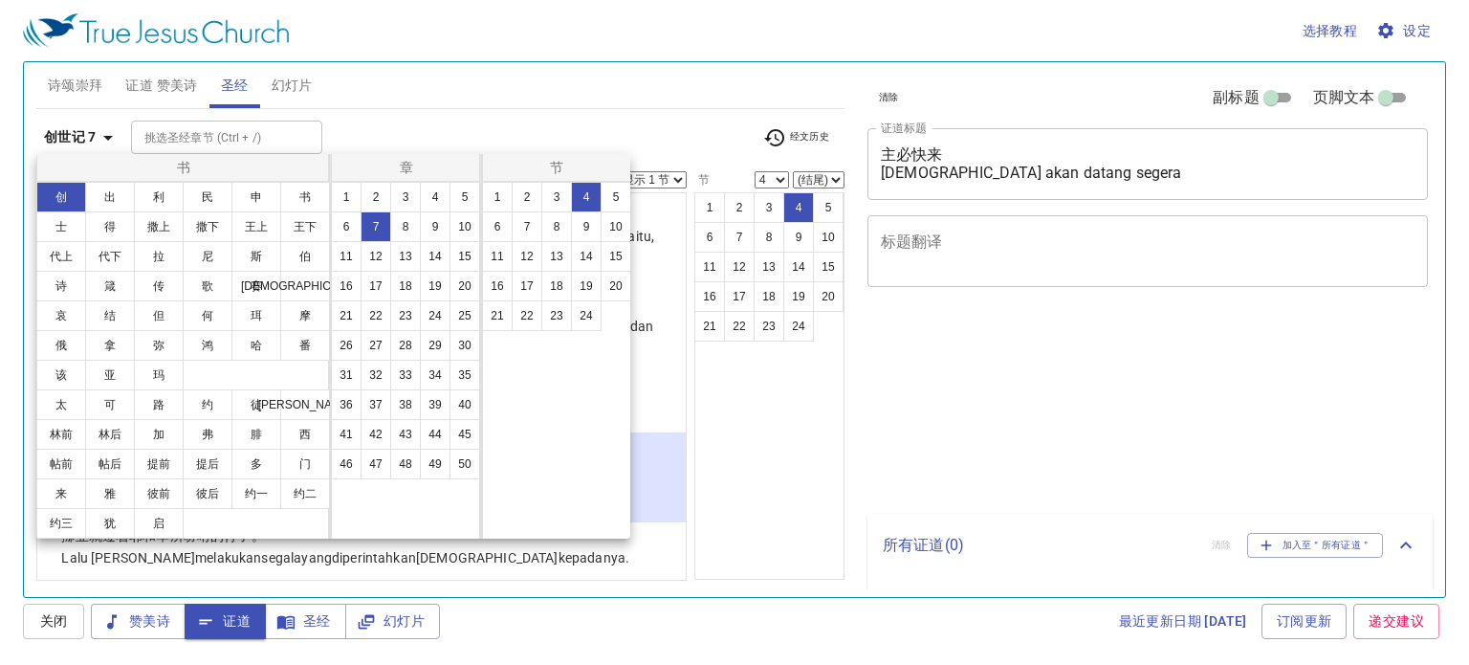
select select "4"
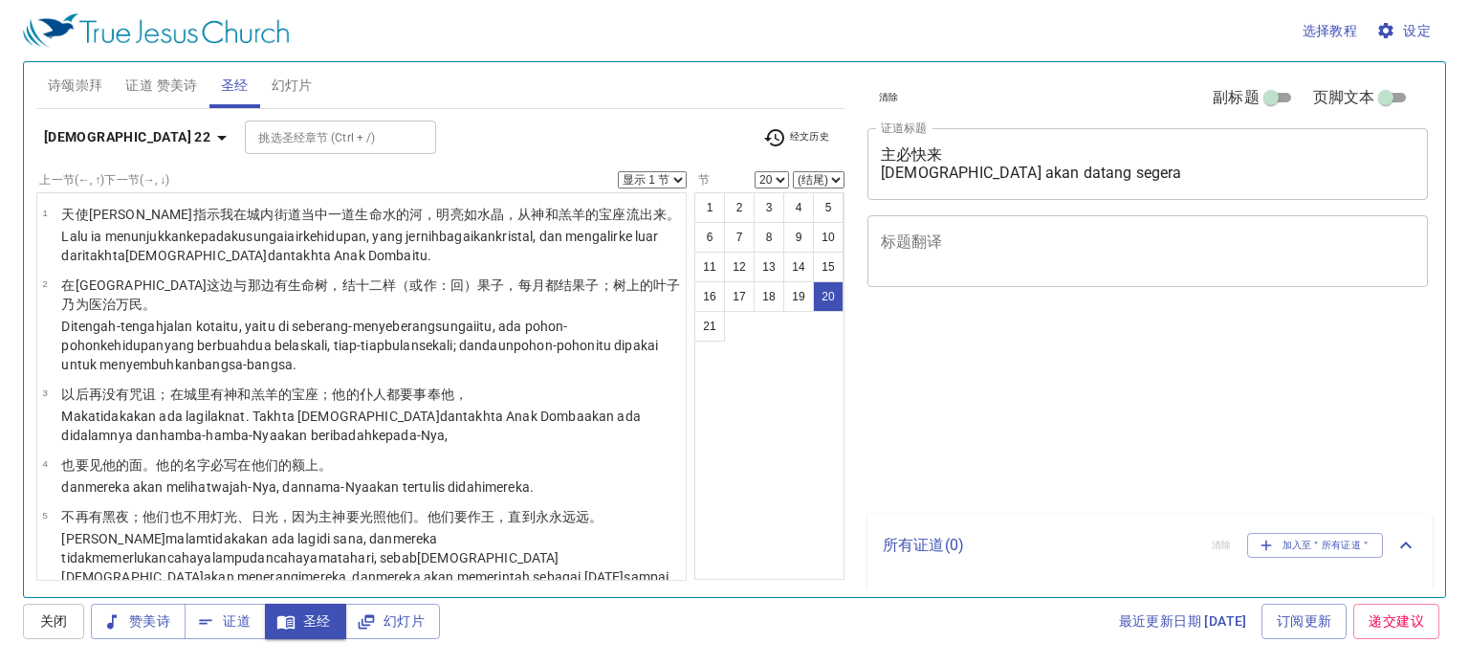
select select "20"
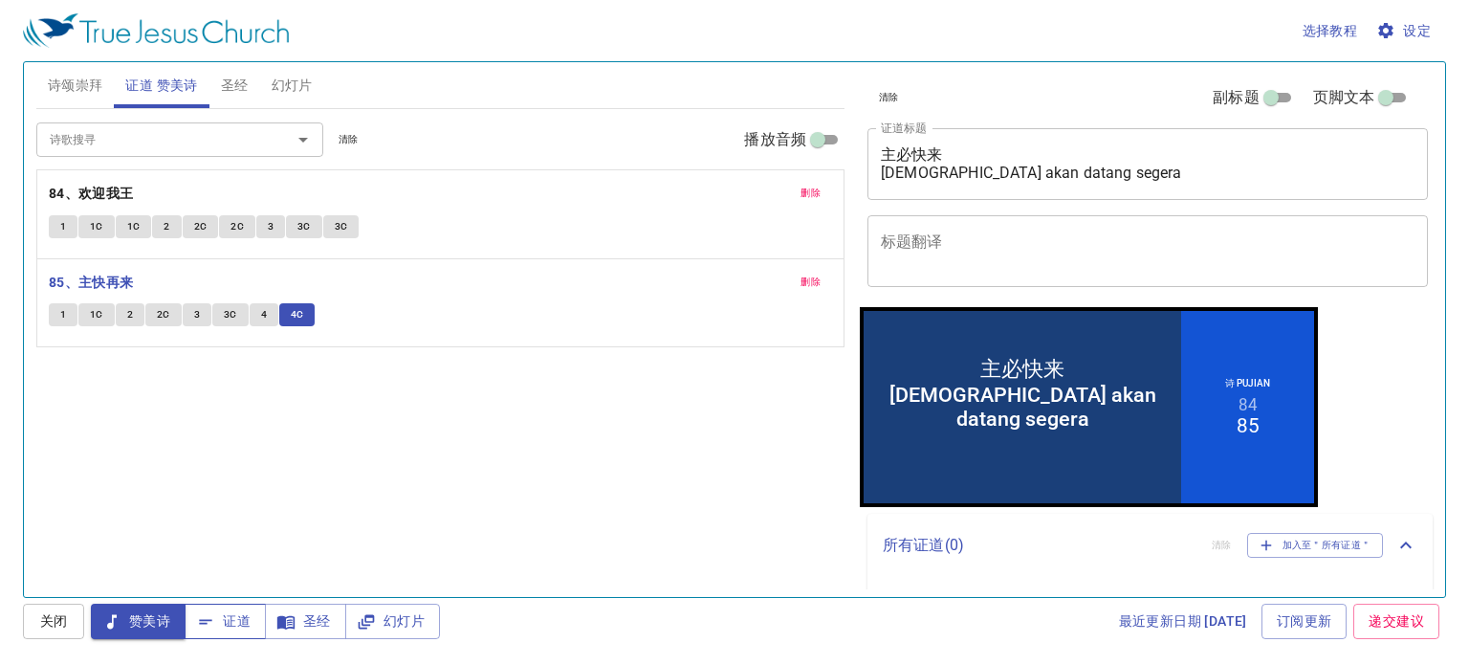
click at [226, 625] on span "证道" at bounding box center [225, 621] width 51 height 24
